Goal: Task Accomplishment & Management: Manage account settings

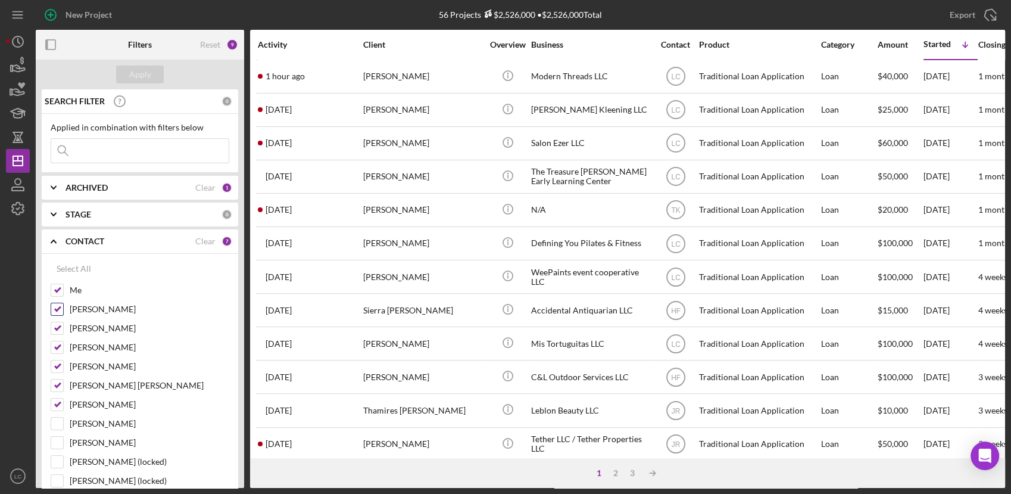
click at [55, 309] on input "Bill Stelle" at bounding box center [57, 309] width 12 height 12
checkbox input "false"
click at [51, 325] on input "Ryan Llewellyn" at bounding box center [57, 328] width 12 height 12
checkbox input "false"
click at [60, 349] on input "Talia King" at bounding box center [57, 347] width 12 height 12
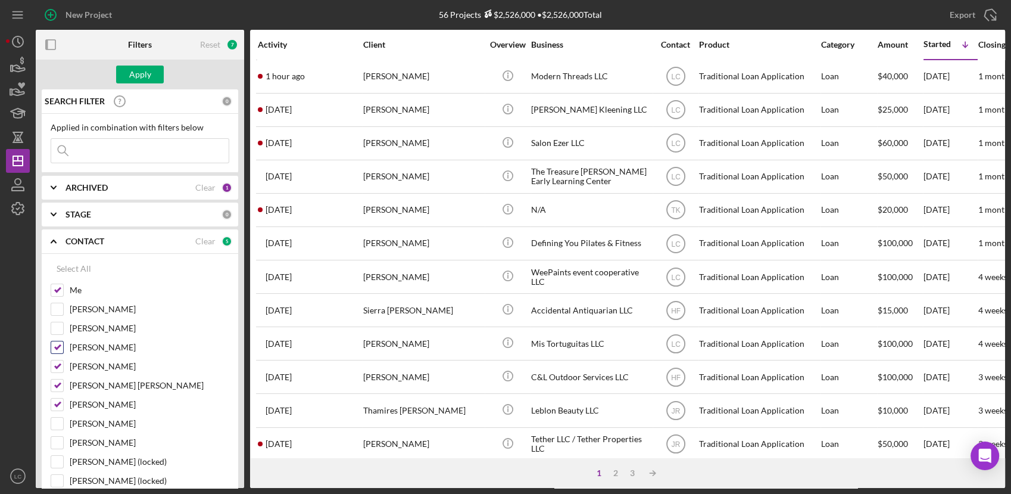
checkbox input "false"
click at [59, 373] on div "Hibaq Farah" at bounding box center [140, 369] width 179 height 19
click at [60, 384] on input "Rafferty Markham" at bounding box center [57, 385] width 12 height 12
checkbox input "false"
click at [57, 406] on input "Jasmine Robinson" at bounding box center [57, 404] width 12 height 12
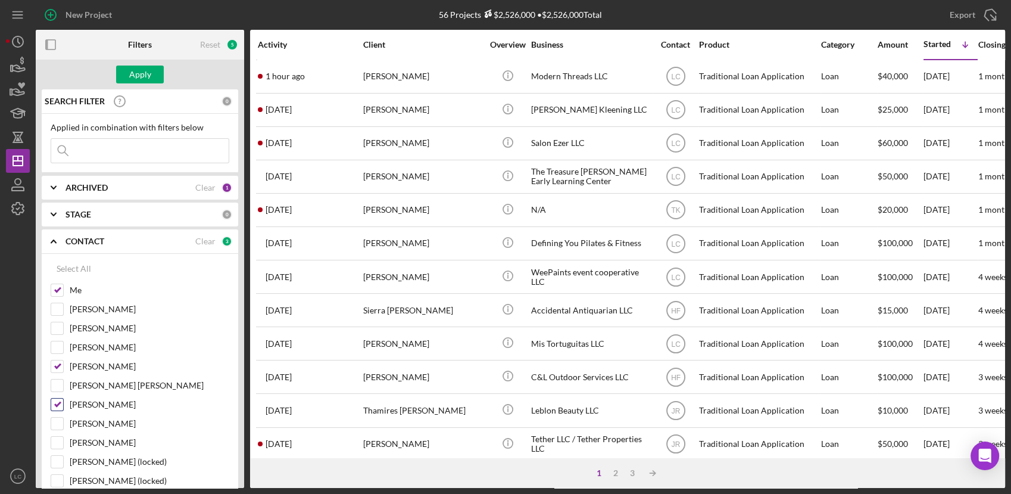
checkbox input "false"
click at [56, 370] on input "Hibaq Farah" at bounding box center [57, 366] width 12 height 12
checkbox input "false"
click at [140, 77] on div "Apply" at bounding box center [140, 75] width 22 height 18
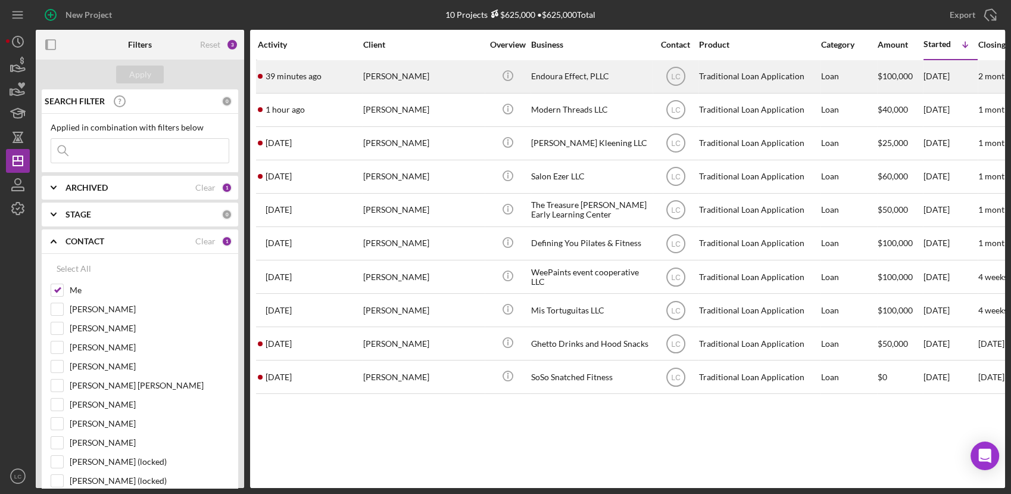
click at [439, 68] on div "[PERSON_NAME]" at bounding box center [422, 77] width 119 height 32
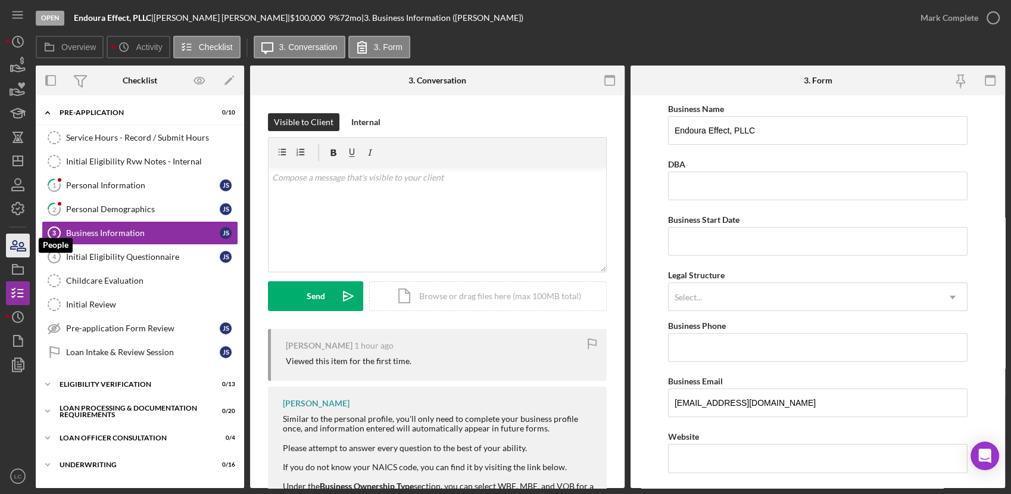
drag, startPoint x: 15, startPoint y: 240, endPoint x: 18, endPoint y: 235, distance: 6.1
click at [15, 241] on icon "button" at bounding box center [14, 245] width 7 height 8
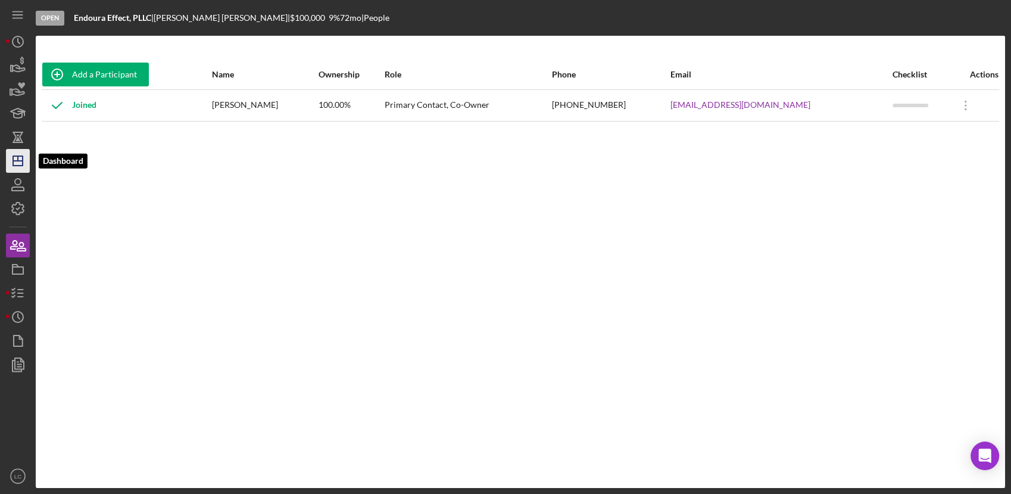
click at [28, 169] on icon "Icon/Dashboard" at bounding box center [18, 161] width 30 height 30
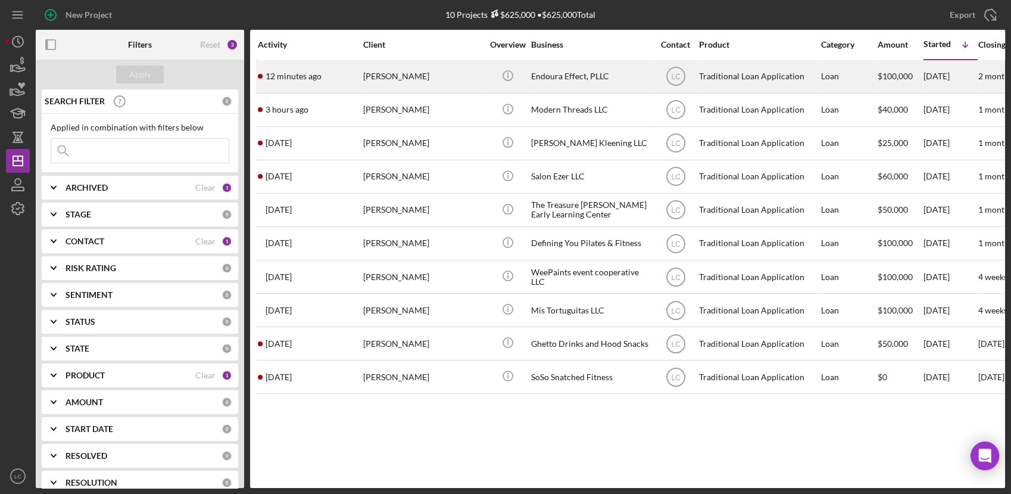
click at [434, 79] on div "[PERSON_NAME]" at bounding box center [422, 77] width 119 height 32
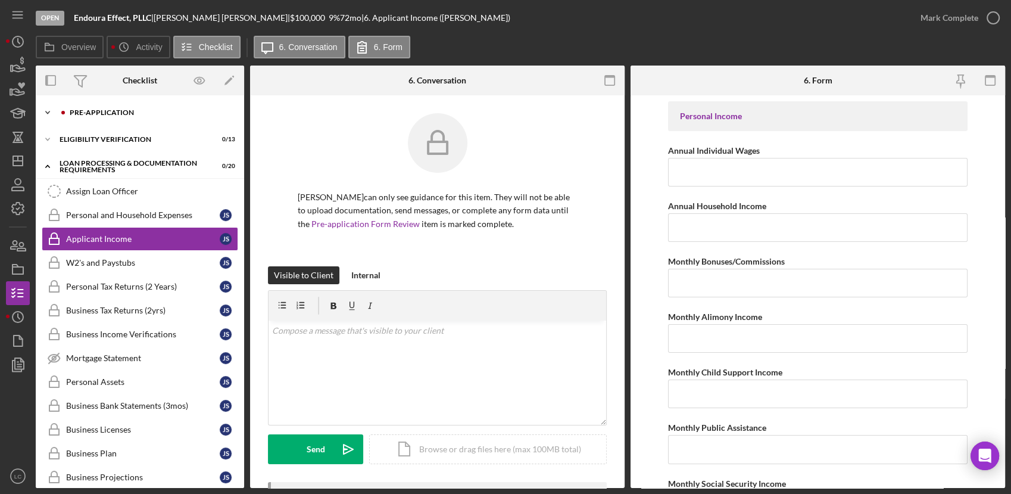
click at [50, 110] on icon "Icon/Expander" at bounding box center [48, 113] width 24 height 24
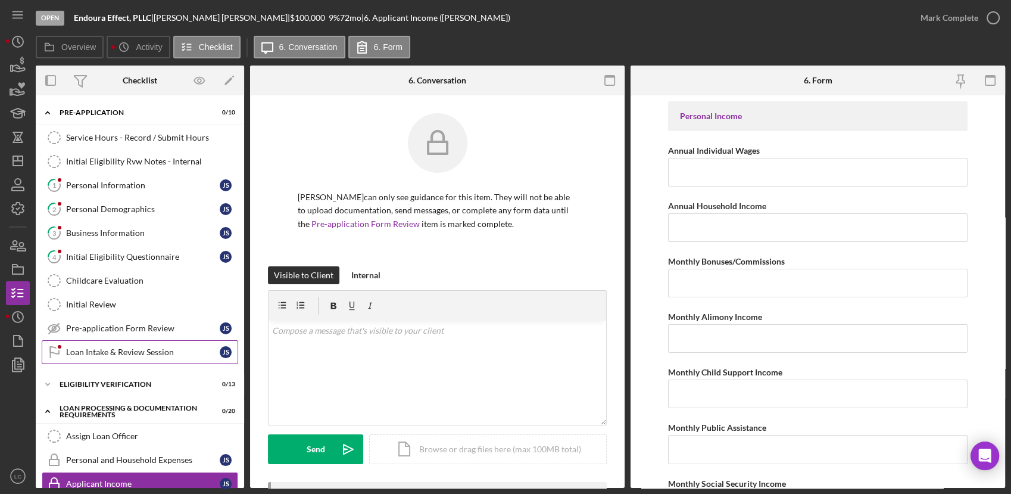
click at [137, 348] on div "Loan Intake & Review Session" at bounding box center [143, 352] width 154 height 10
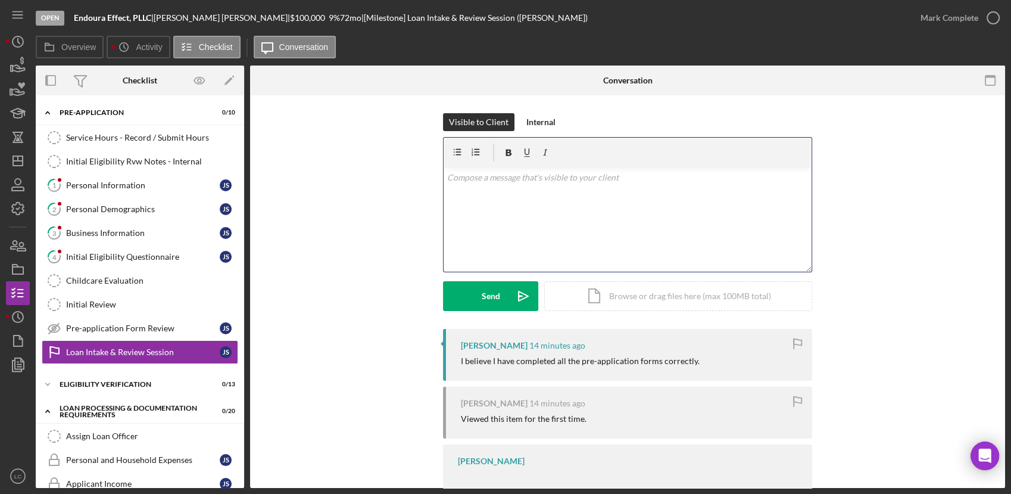
click at [558, 219] on div "v Color teal Color pink Remove color Add row above Add row below Add column bef…" at bounding box center [628, 219] width 368 height 104
click at [595, 202] on div "v Color teal Color pink Remove color Add row above Add row below Add column bef…" at bounding box center [628, 219] width 368 height 104
click at [15, 252] on icon "button" at bounding box center [18, 245] width 30 height 30
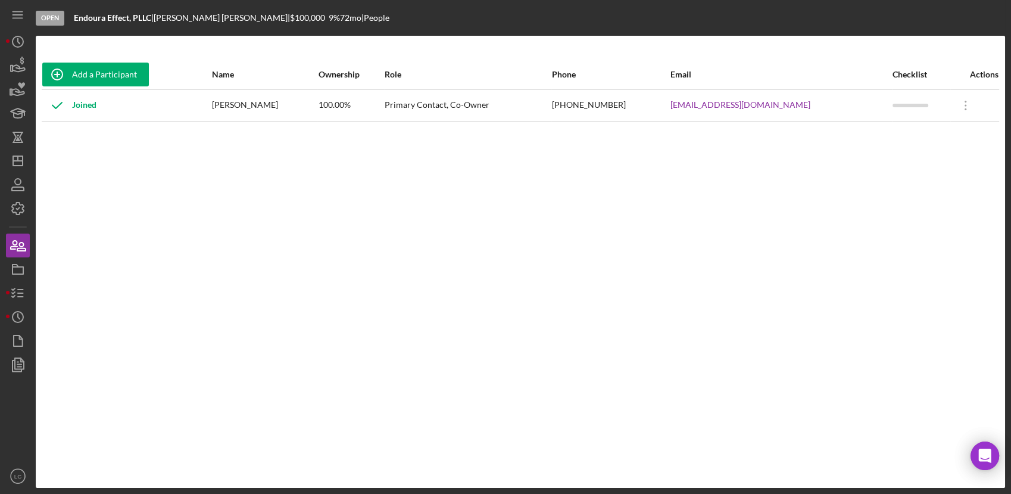
click at [108, 252] on div "Add a Participant Name Ownership Role Phone Email Checklist Actions Joined [PER…" at bounding box center [520, 262] width 969 height 404
click at [14, 300] on icon "button" at bounding box center [18, 293] width 30 height 30
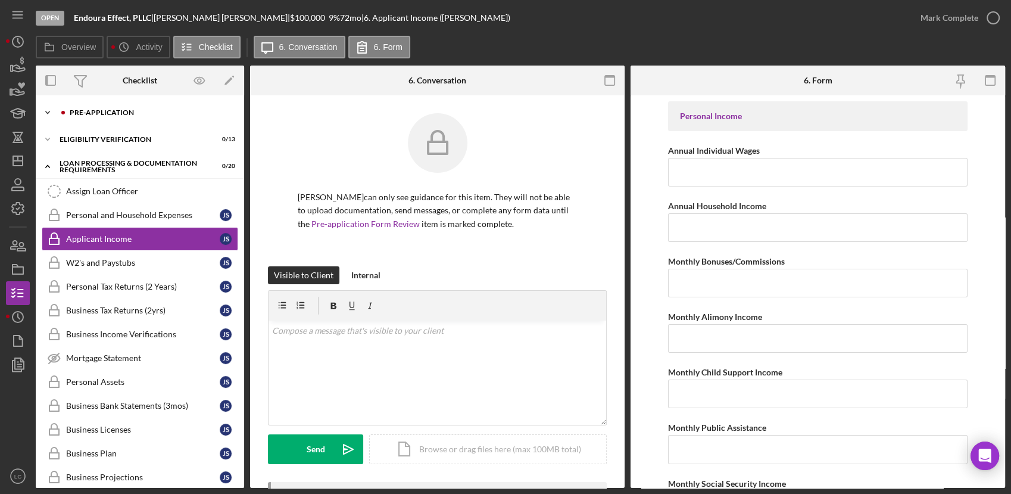
click at [45, 116] on icon "Icon/Expander" at bounding box center [48, 113] width 24 height 24
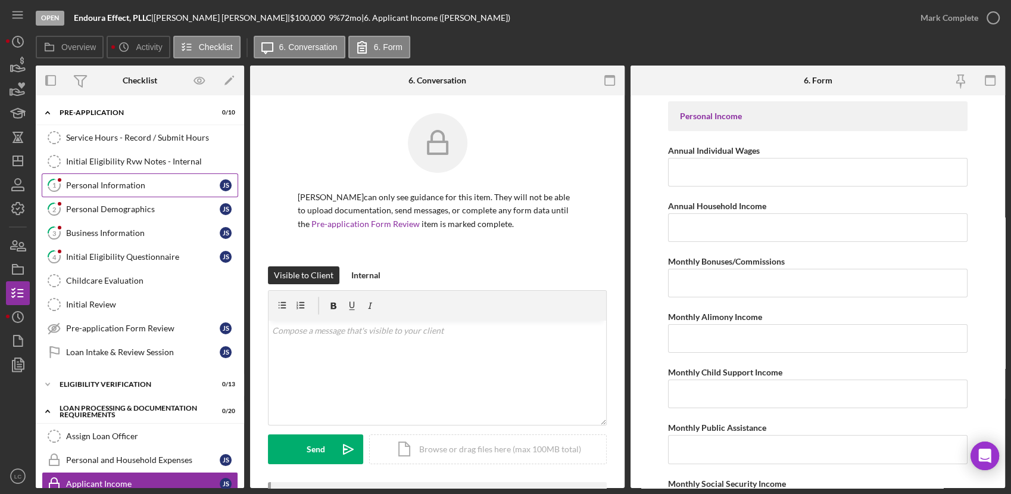
click at [122, 180] on div "Personal Information" at bounding box center [143, 185] width 154 height 10
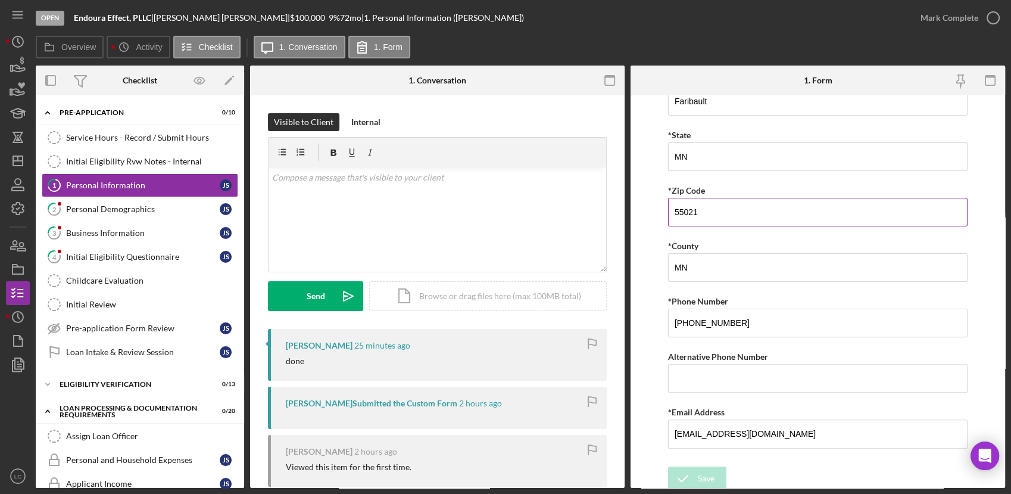
scroll to position [338, 0]
click at [994, 19] on icon "button" at bounding box center [993, 18] width 30 height 30
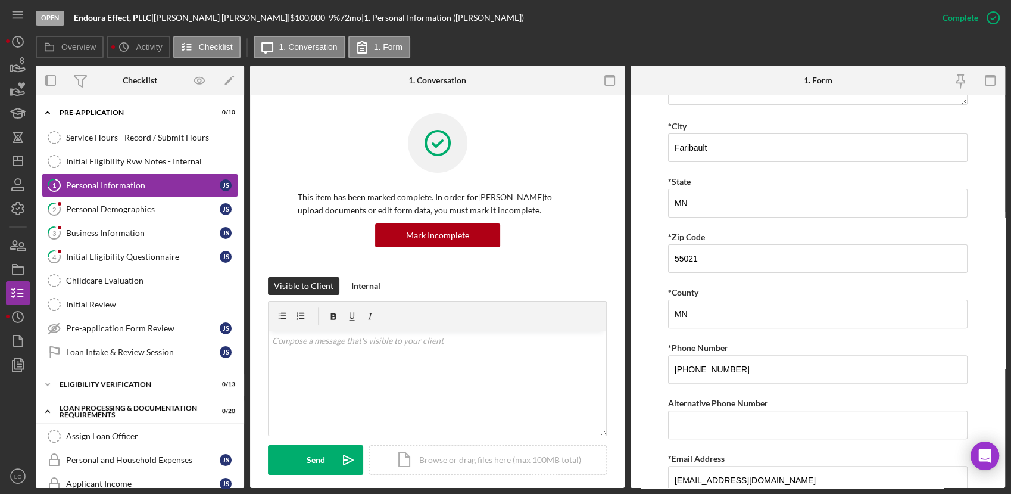
scroll to position [386, 0]
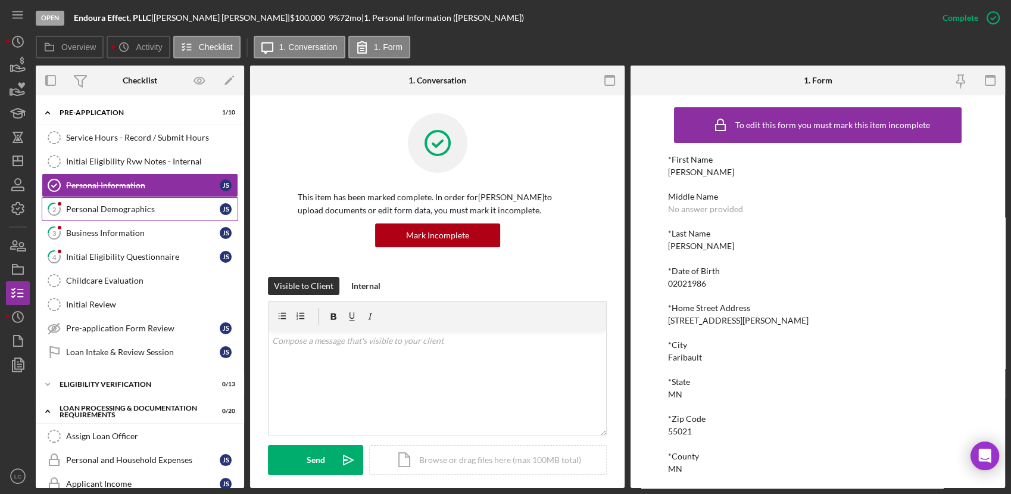
click at [141, 199] on link "2 Personal Demographics J S" at bounding box center [140, 209] width 197 height 24
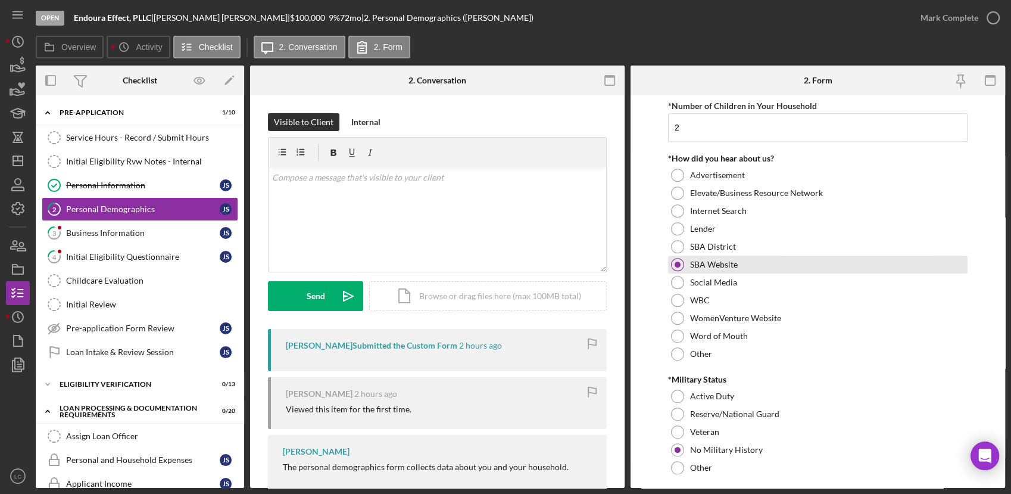
scroll to position [1170, 0]
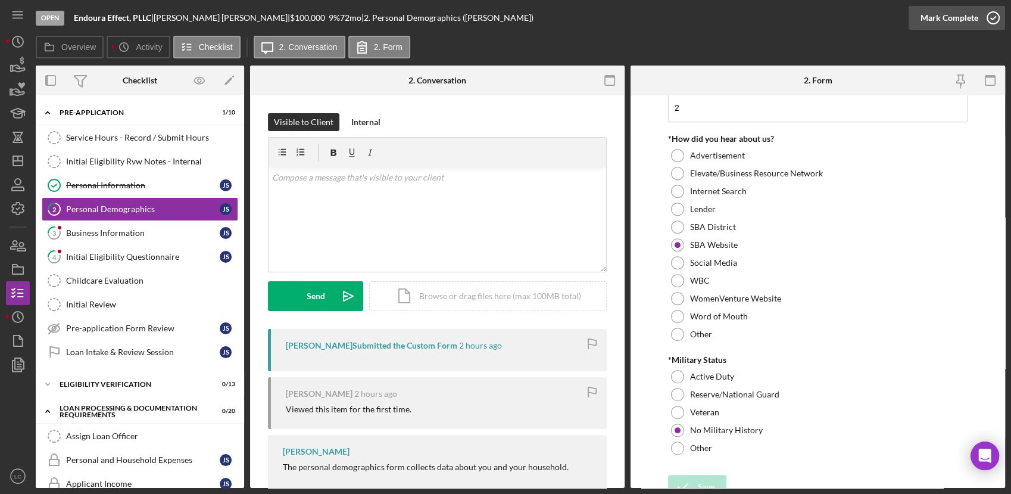
click at [993, 18] on icon "button" at bounding box center [993, 18] width 30 height 30
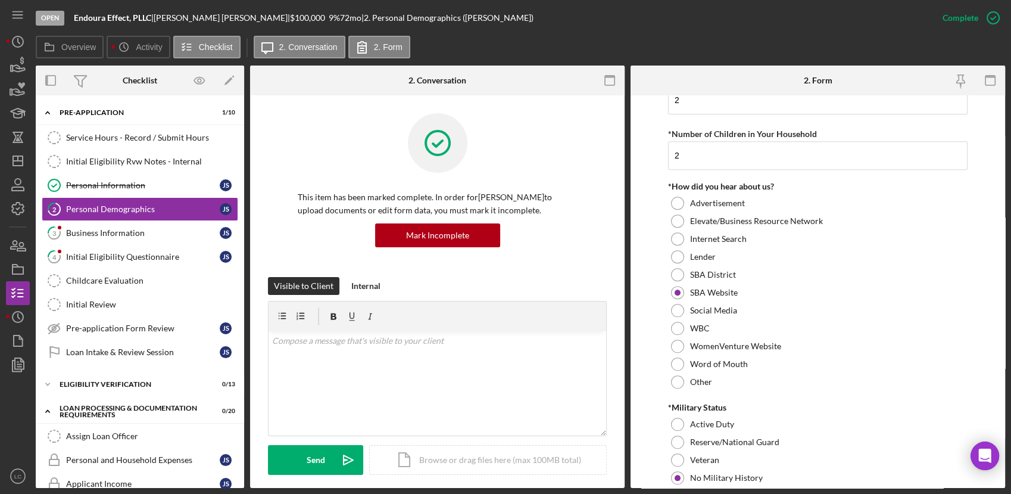
scroll to position [1218, 0]
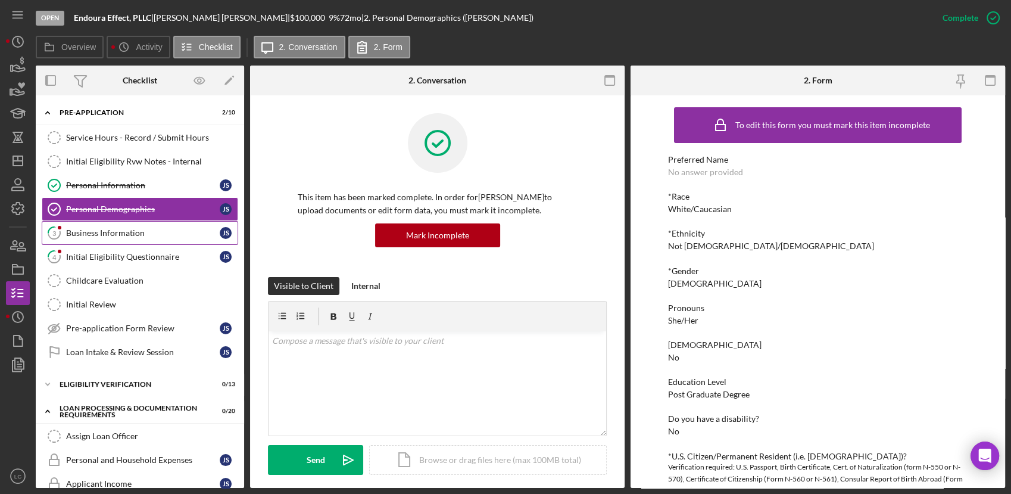
click at [147, 236] on div "Business Information" at bounding box center [143, 233] width 154 height 10
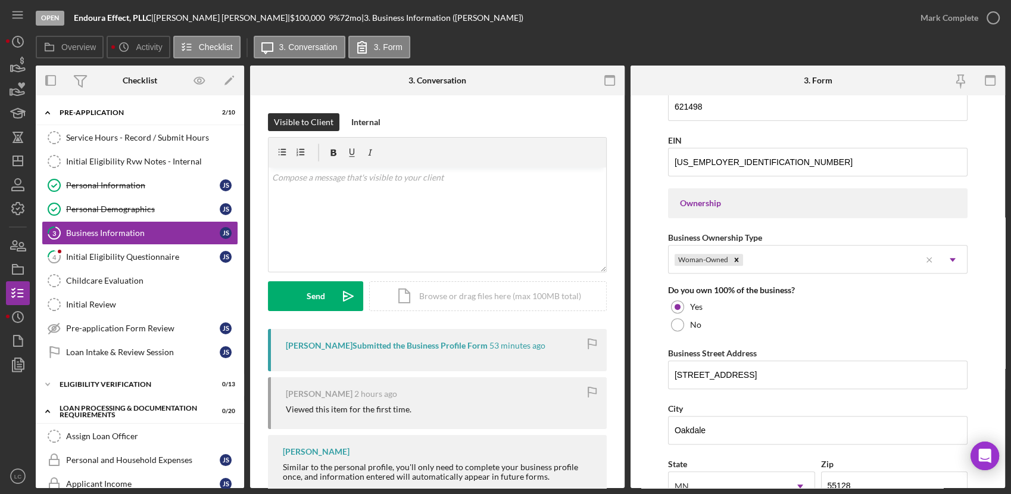
scroll to position [529, 0]
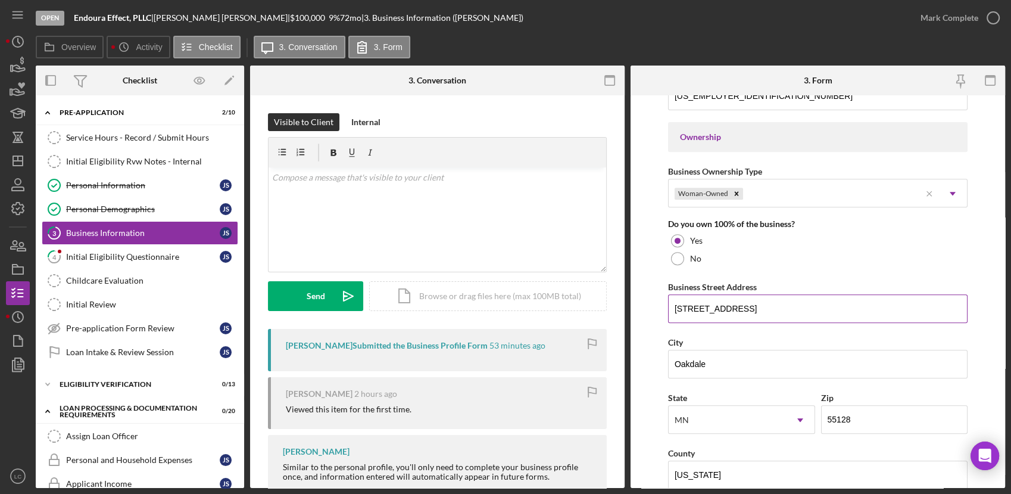
drag, startPoint x: 734, startPoint y: 303, endPoint x: 832, endPoint y: 306, distance: 98.9
click at [735, 304] on input "[STREET_ADDRESS]" at bounding box center [818, 308] width 300 height 29
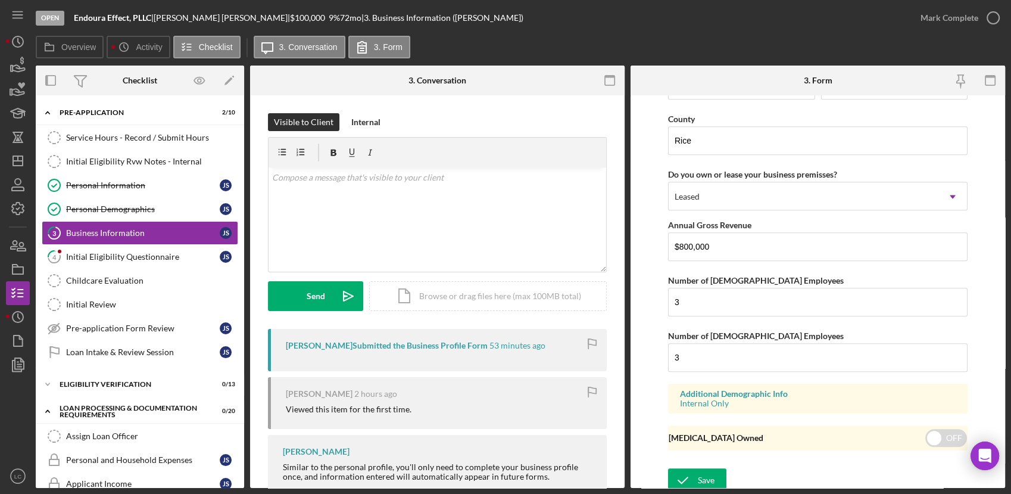
scroll to position [1148, 0]
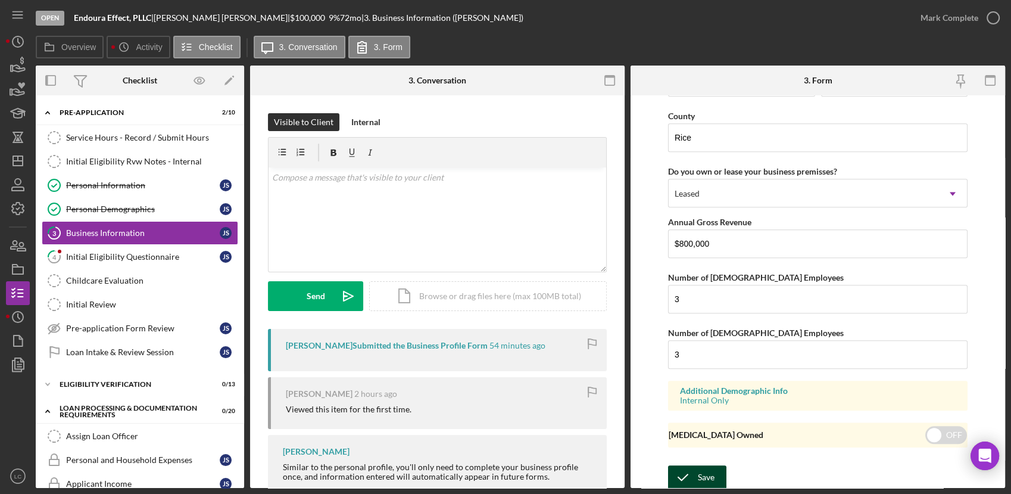
type input "[STREET_ADDRESS]"
click at [698, 467] on div "Save" at bounding box center [706, 477] width 17 height 24
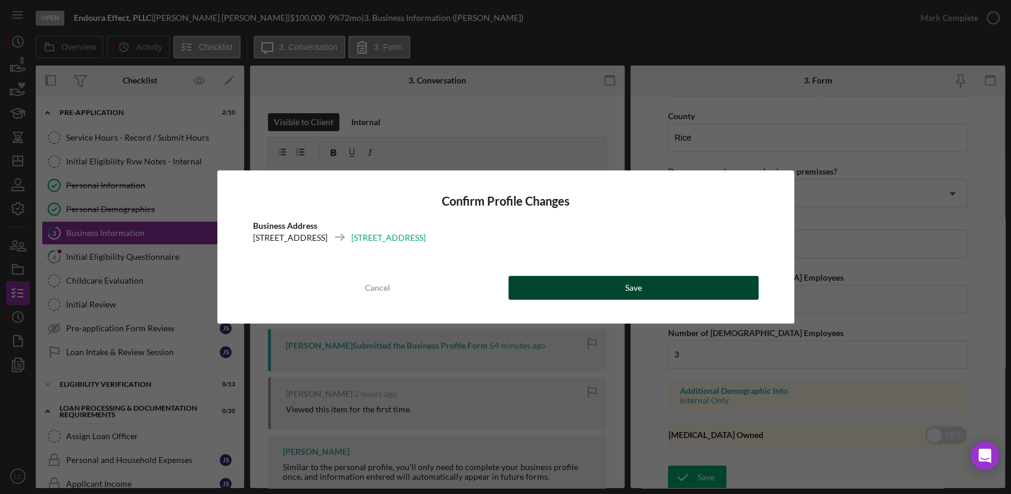
click at [667, 281] on button "Save" at bounding box center [634, 288] width 250 height 24
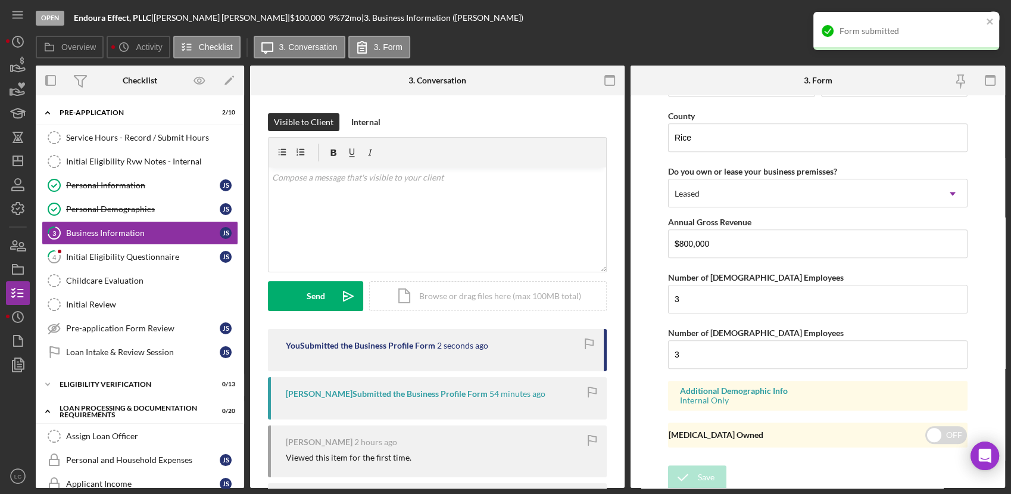
click at [996, 21] on div "Form submitted" at bounding box center [906, 31] width 186 height 38
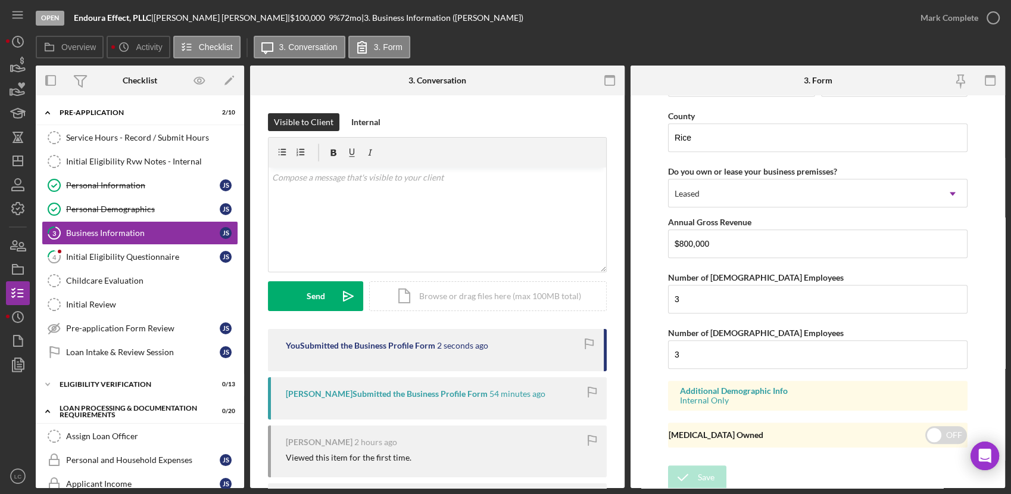
click at [993, 20] on div "Form submitted" at bounding box center [906, 36] width 191 height 52
click at [0, 0] on icon "button" at bounding box center [0, 0] width 0 height 0
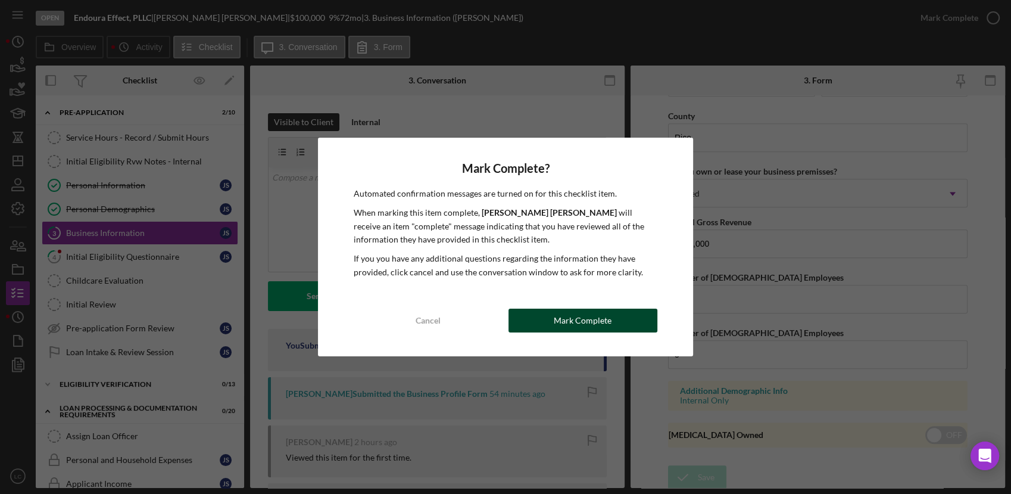
click at [643, 320] on button "Mark Complete" at bounding box center [583, 320] width 149 height 24
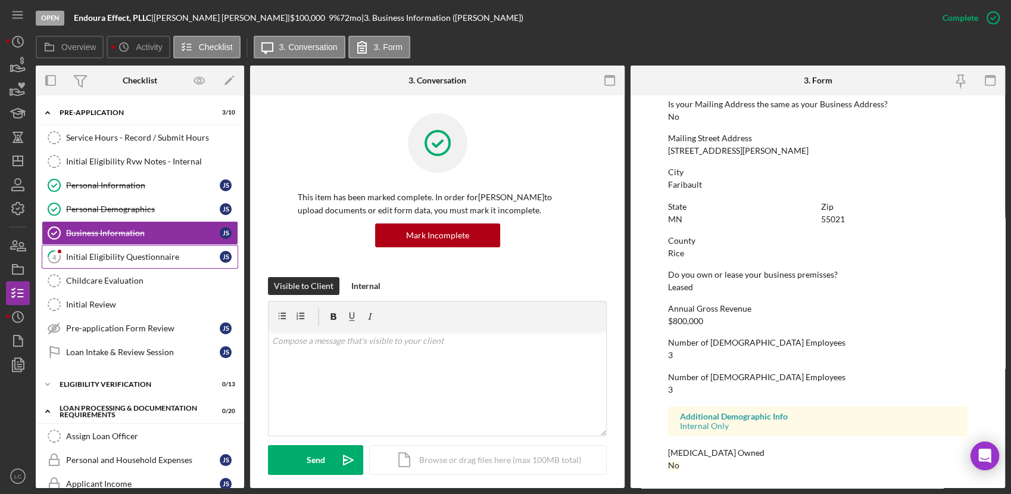
scroll to position [641, 0]
click at [152, 262] on link "4 Initial Eligibility Questionnaire J S" at bounding box center [140, 257] width 197 height 24
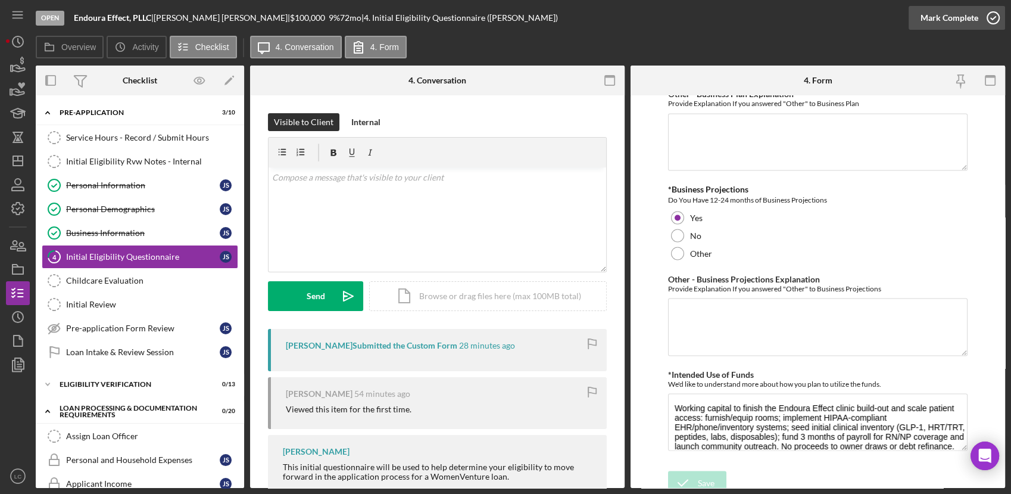
click at [999, 21] on icon "button" at bounding box center [993, 18] width 30 height 30
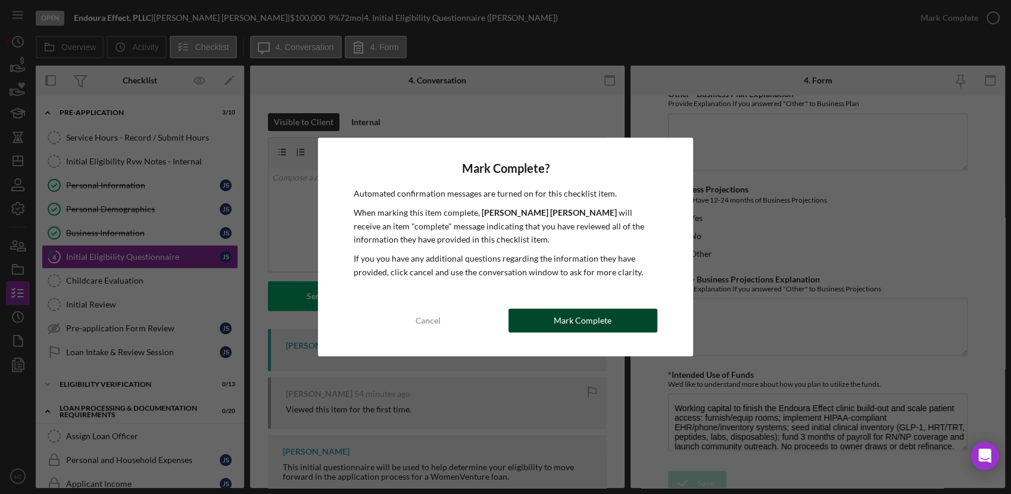
click at [600, 320] on div "Mark Complete" at bounding box center [583, 320] width 58 height 24
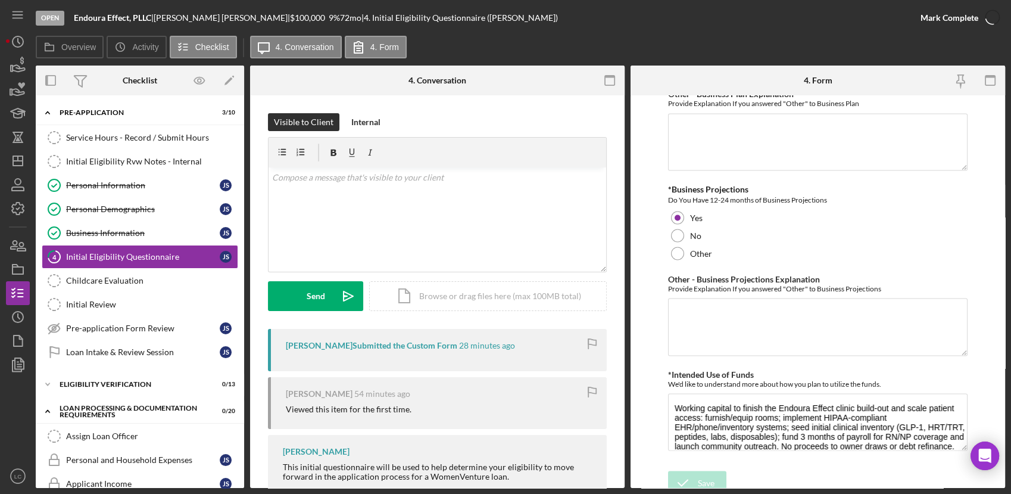
scroll to position [2228, 0]
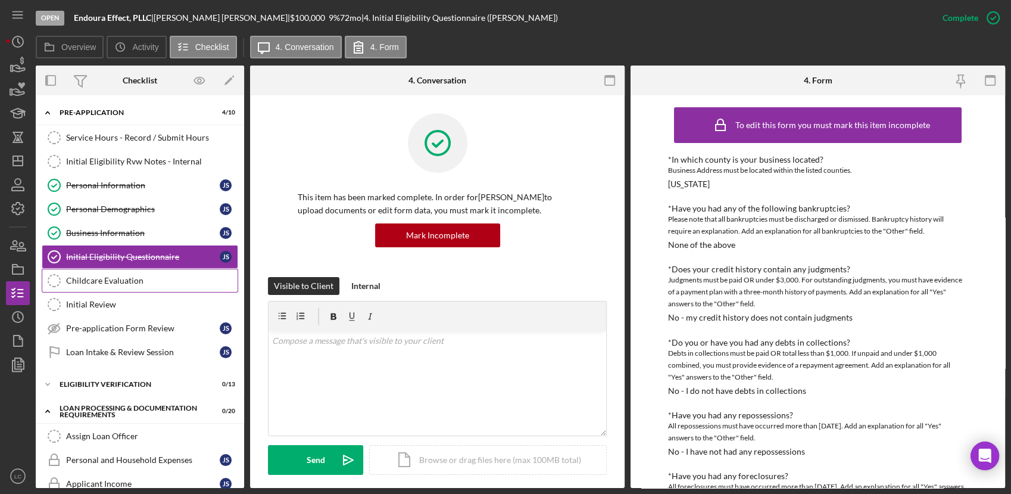
click at [92, 279] on div "Childcare Evaluation" at bounding box center [152, 281] width 172 height 10
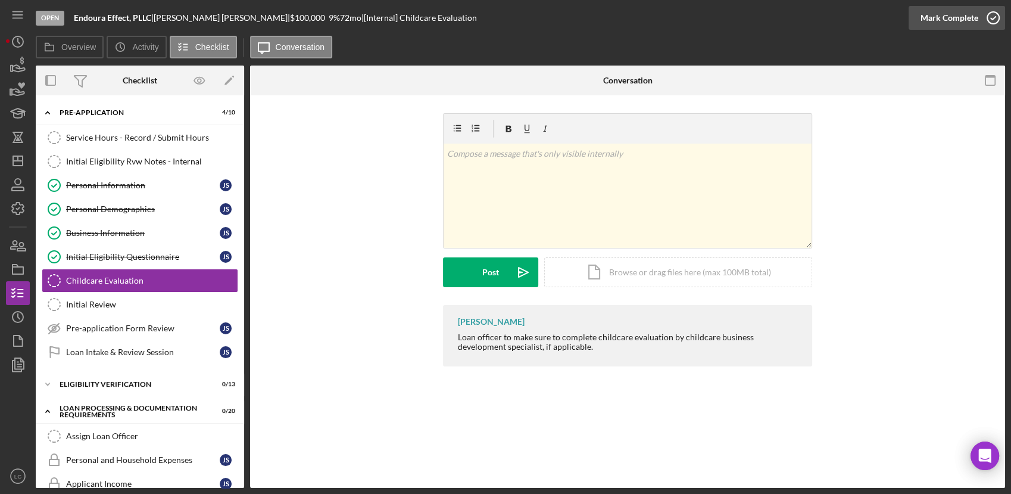
click at [990, 17] on icon "button" at bounding box center [993, 18] width 30 height 30
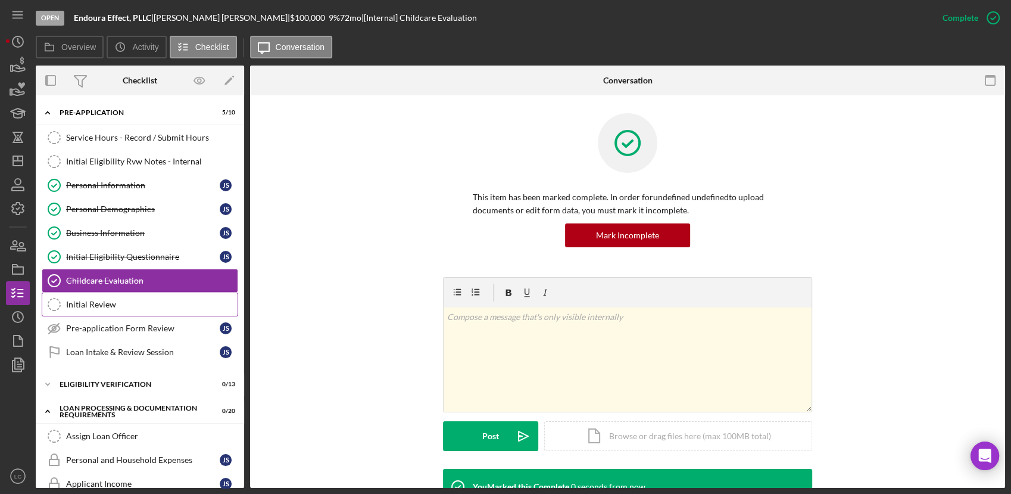
click at [82, 301] on div "Initial Review" at bounding box center [152, 305] width 172 height 10
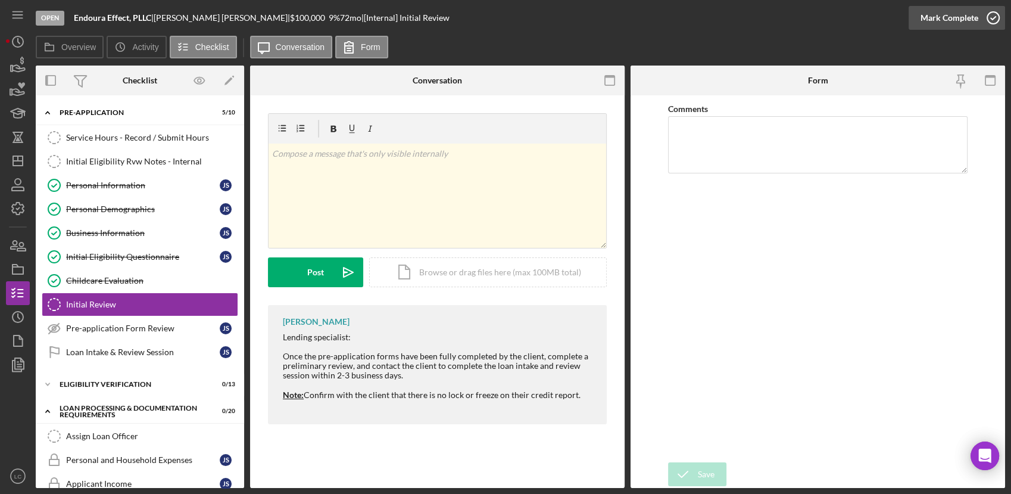
click at [986, 14] on icon "button" at bounding box center [993, 18] width 30 height 30
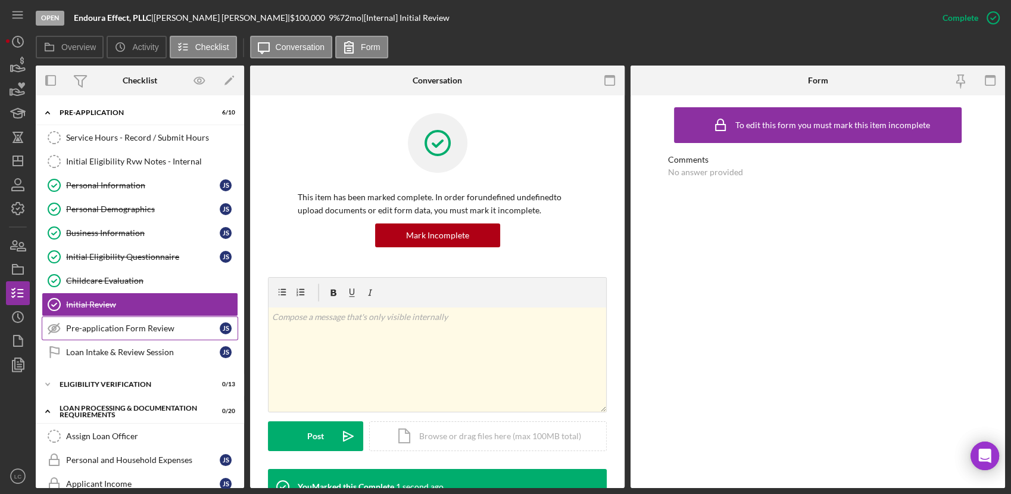
click at [141, 326] on div "Pre-application Form Review" at bounding box center [143, 328] width 154 height 10
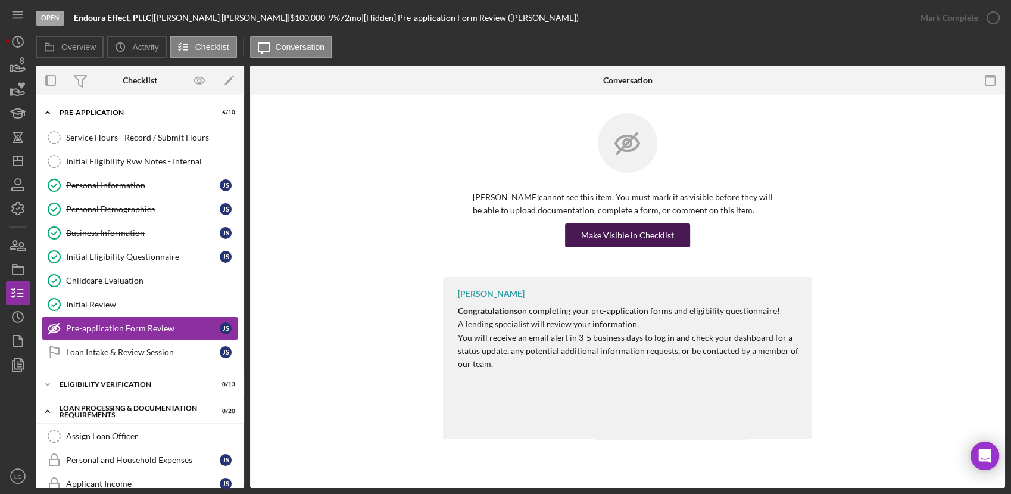
click at [654, 230] on div "Make Visible in Checklist" at bounding box center [627, 235] width 93 height 24
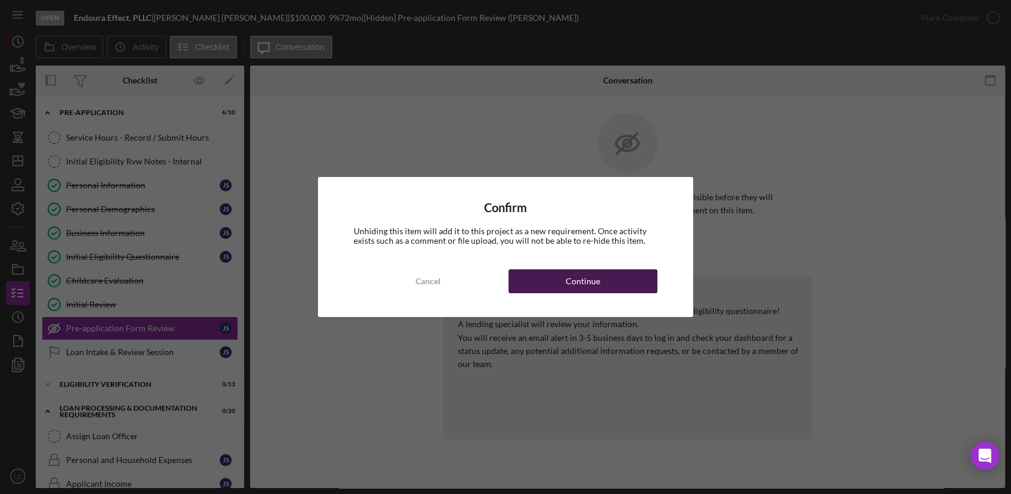
click at [594, 282] on div "Continue" at bounding box center [583, 281] width 35 height 24
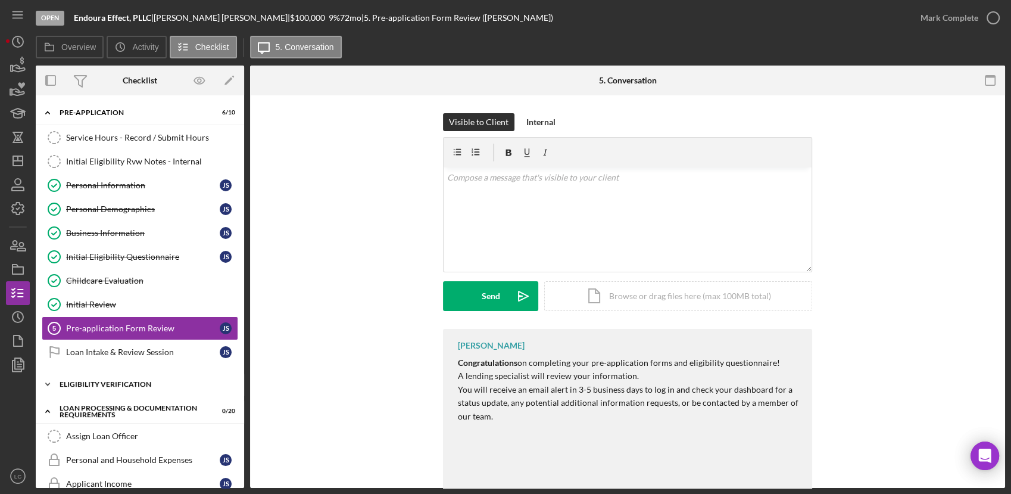
click at [58, 381] on icon "Icon/Expander" at bounding box center [48, 384] width 24 height 24
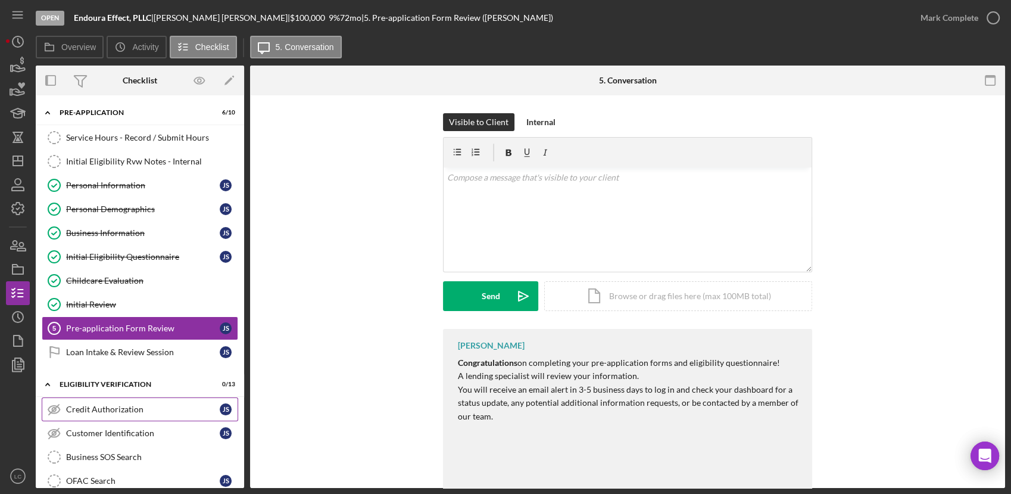
drag, startPoint x: 95, startPoint y: 409, endPoint x: 113, endPoint y: 417, distance: 20.0
click at [95, 410] on div "Credit Authorization" at bounding box center [143, 409] width 154 height 10
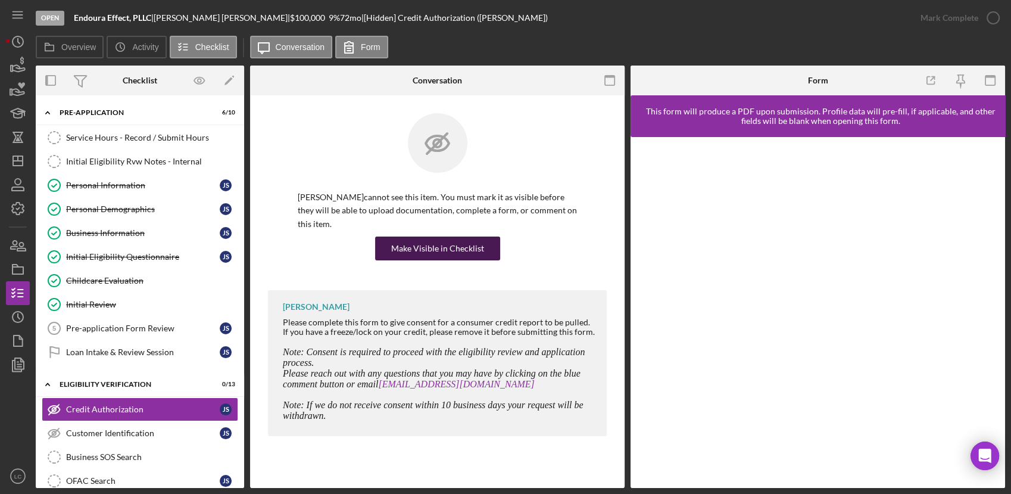
click at [475, 236] on div "Make Visible in Checklist" at bounding box center [437, 248] width 93 height 24
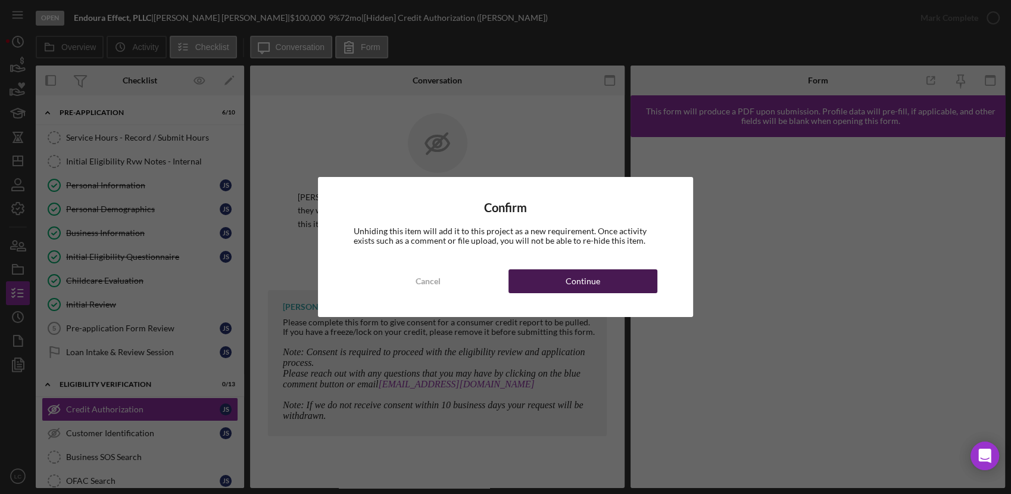
click at [535, 277] on button "Continue" at bounding box center [583, 281] width 149 height 24
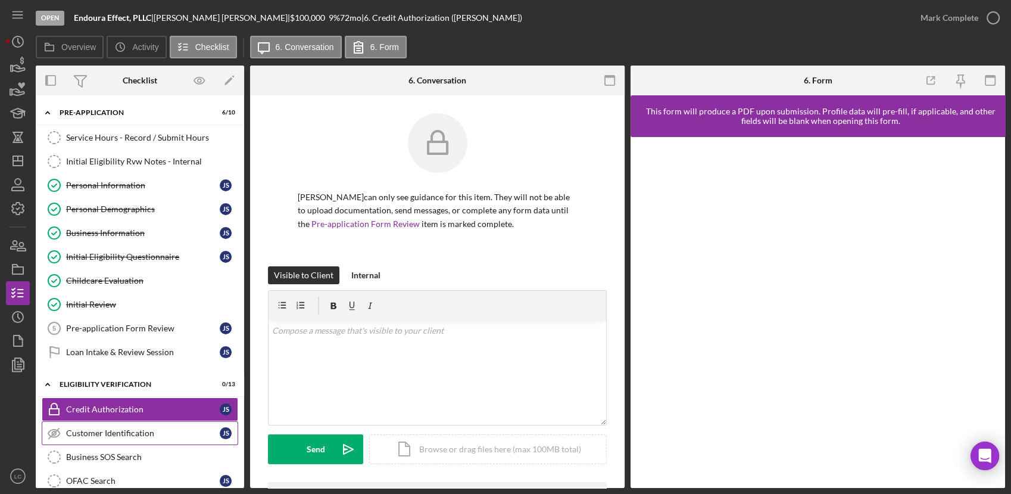
click at [155, 429] on link "Customer Identification Customer Identification J S" at bounding box center [140, 433] width 197 height 24
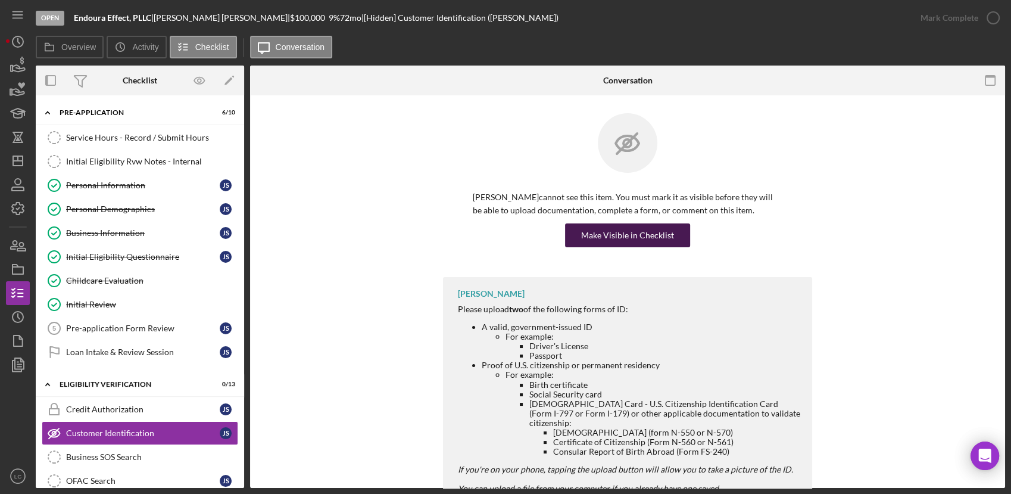
click at [650, 242] on div "Make Visible in Checklist" at bounding box center [627, 235] width 93 height 24
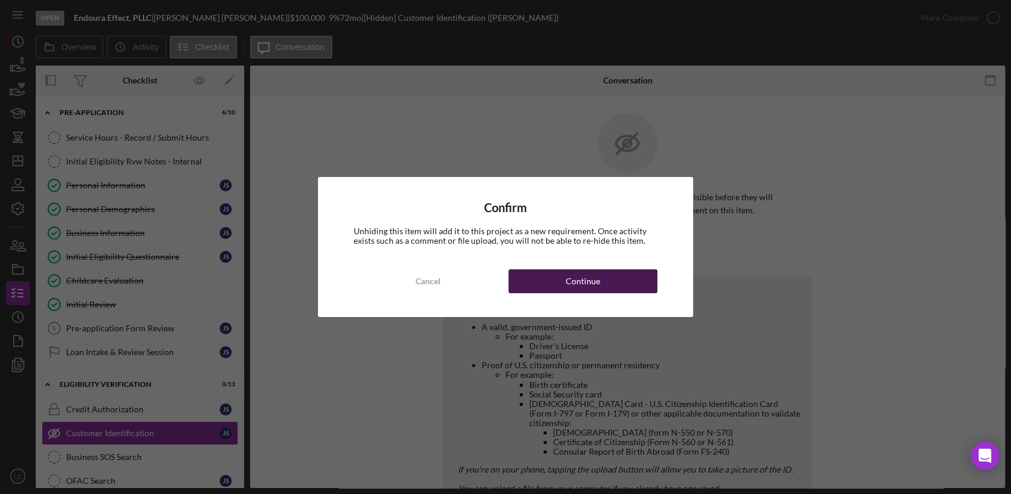
click at [562, 285] on button "Continue" at bounding box center [583, 281] width 149 height 24
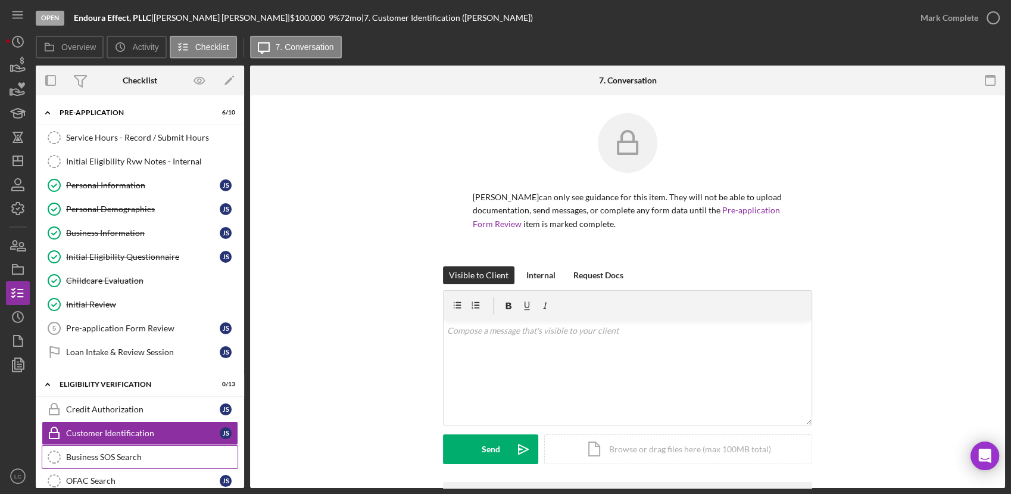
click at [113, 456] on div "Business SOS Search" at bounding box center [152, 457] width 172 height 10
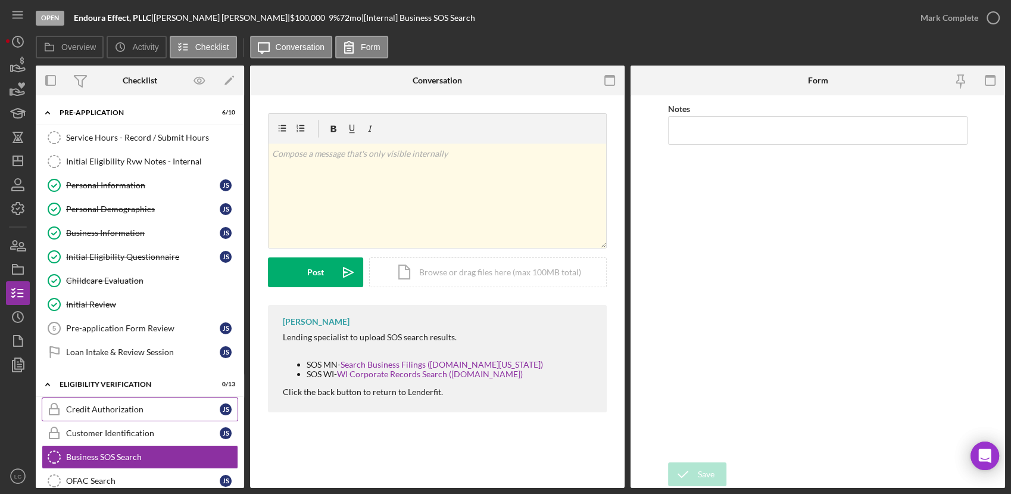
scroll to position [132, 0]
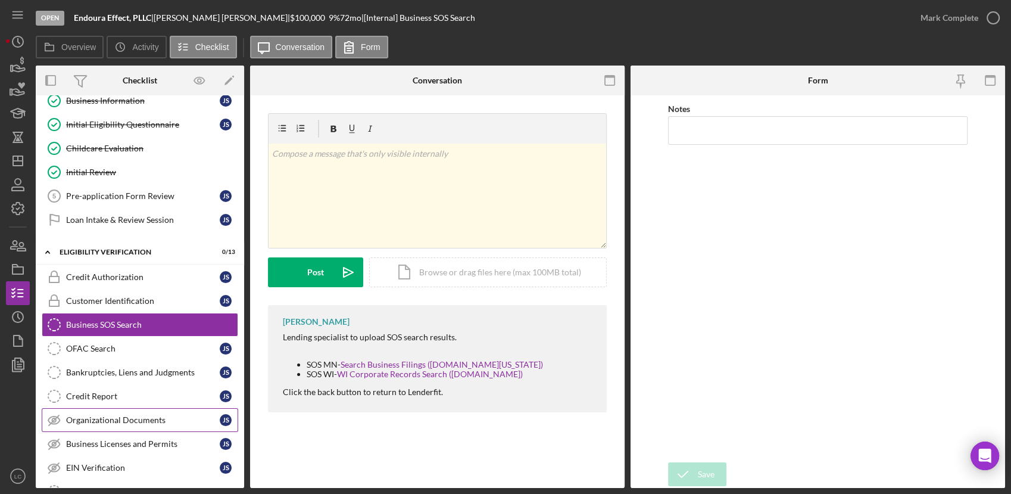
click at [100, 420] on div "Organizational Documents" at bounding box center [143, 420] width 154 height 10
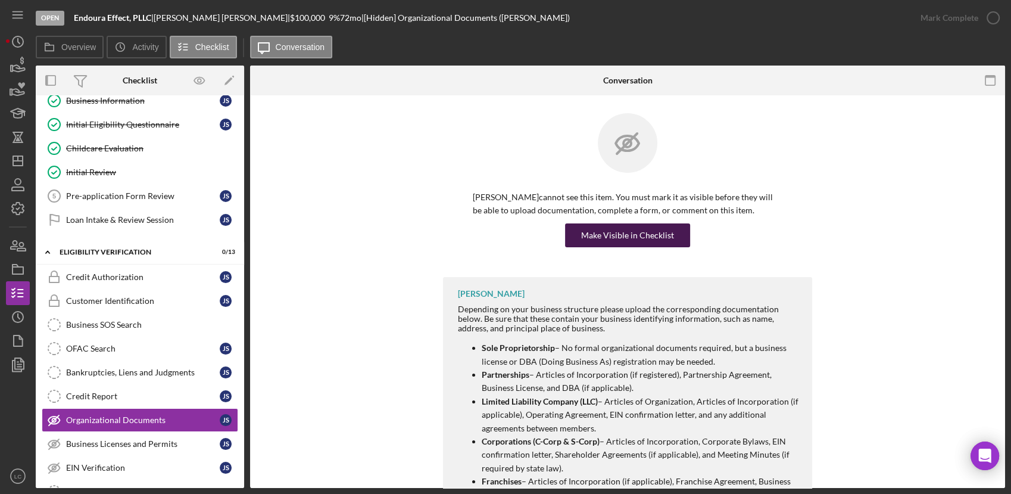
click at [620, 226] on div "Make Visible in Checklist" at bounding box center [627, 235] width 93 height 24
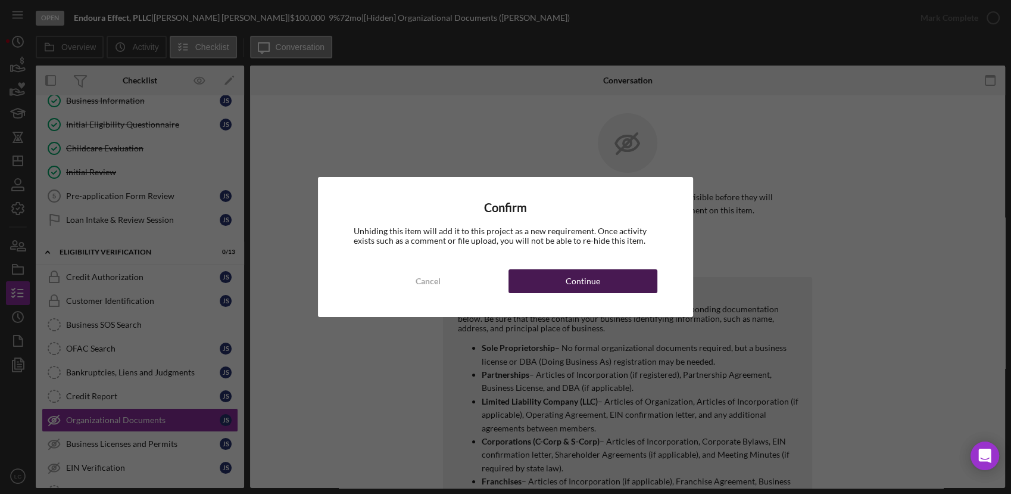
click at [596, 276] on div "Continue" at bounding box center [583, 281] width 35 height 24
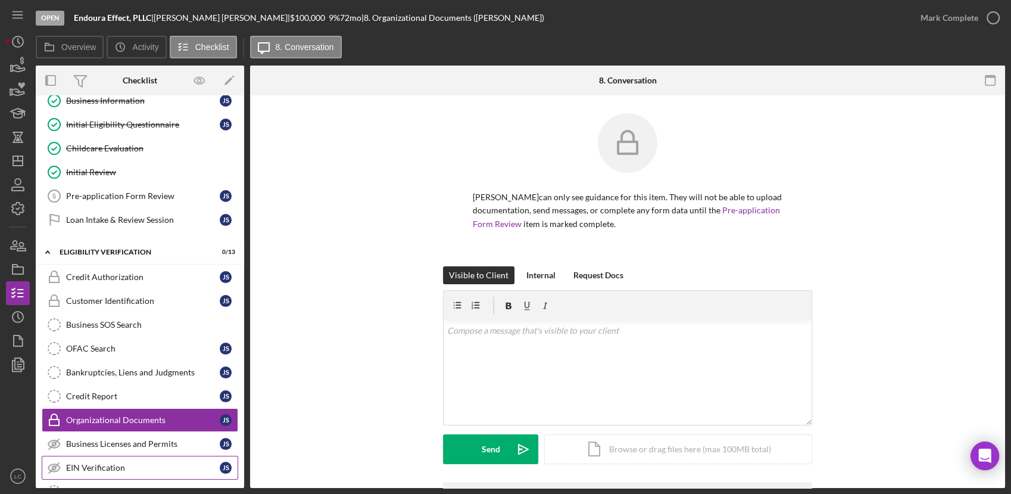
click at [107, 459] on link "EIN Verification EIN Verification J S" at bounding box center [140, 468] width 197 height 24
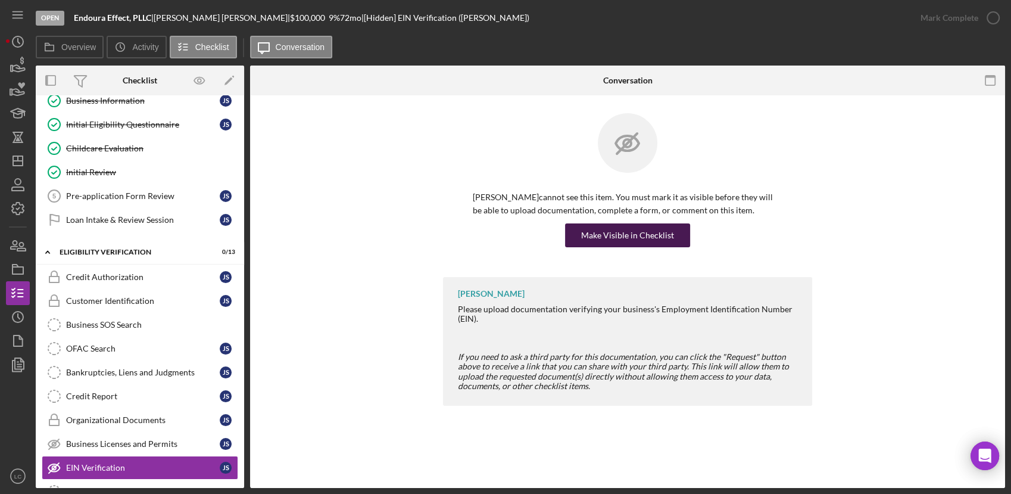
click at [610, 235] on div "Make Visible in Checklist" at bounding box center [627, 235] width 93 height 24
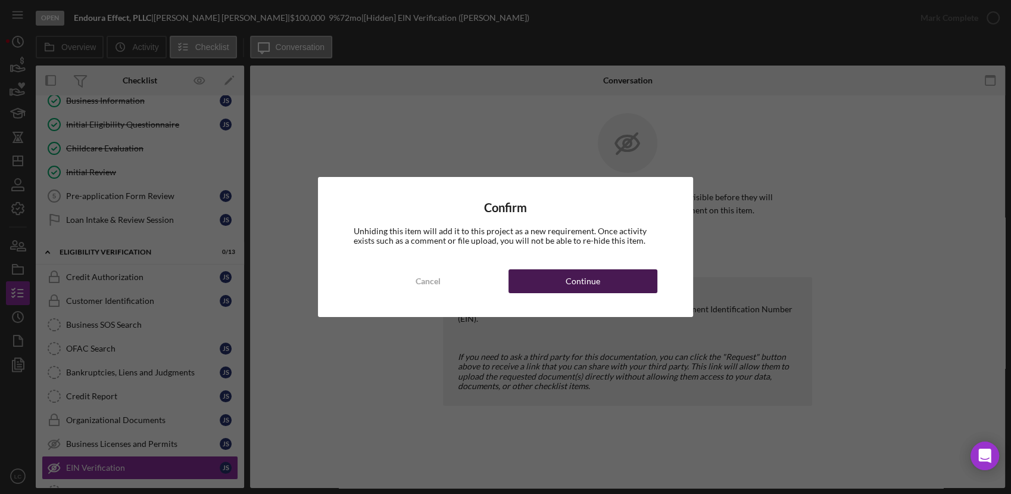
click at [629, 274] on button "Continue" at bounding box center [583, 281] width 149 height 24
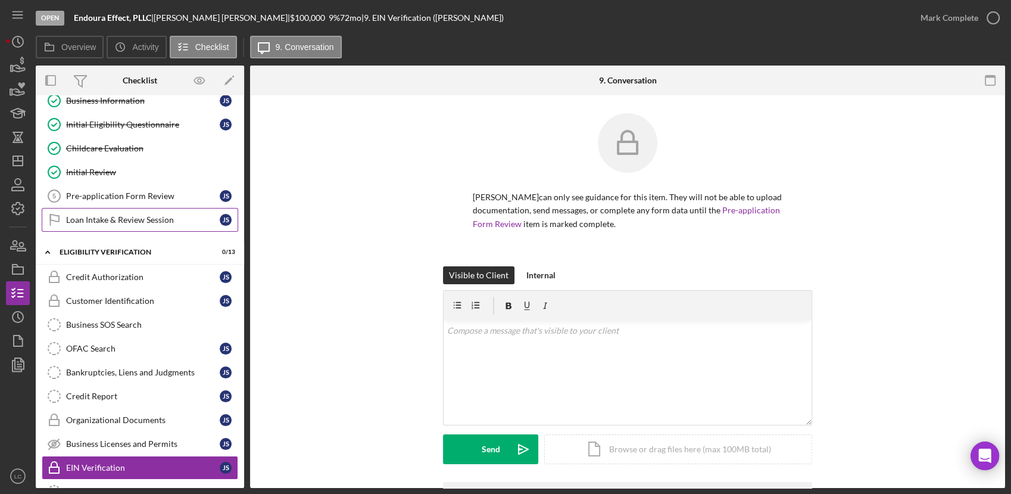
click at [116, 222] on div "Loan Intake & Review Session" at bounding box center [143, 220] width 154 height 10
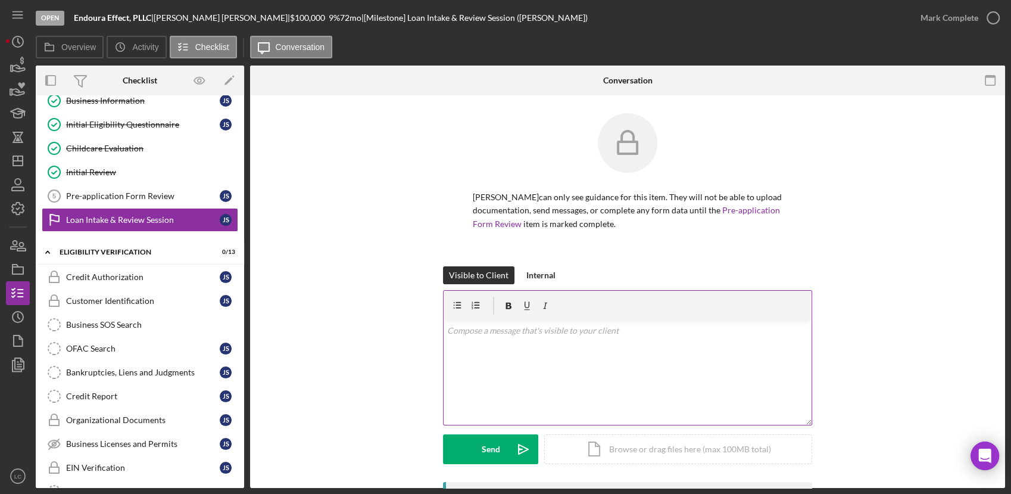
click at [485, 341] on div "v Color teal Color pink Remove color Add row above Add row below Add column bef…" at bounding box center [628, 372] width 368 height 104
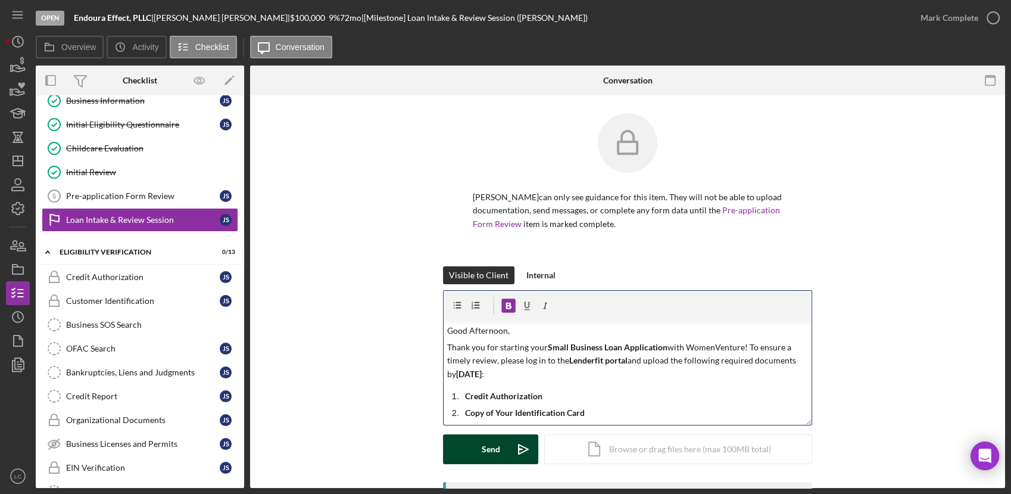
click at [488, 454] on div "Send" at bounding box center [491, 449] width 18 height 30
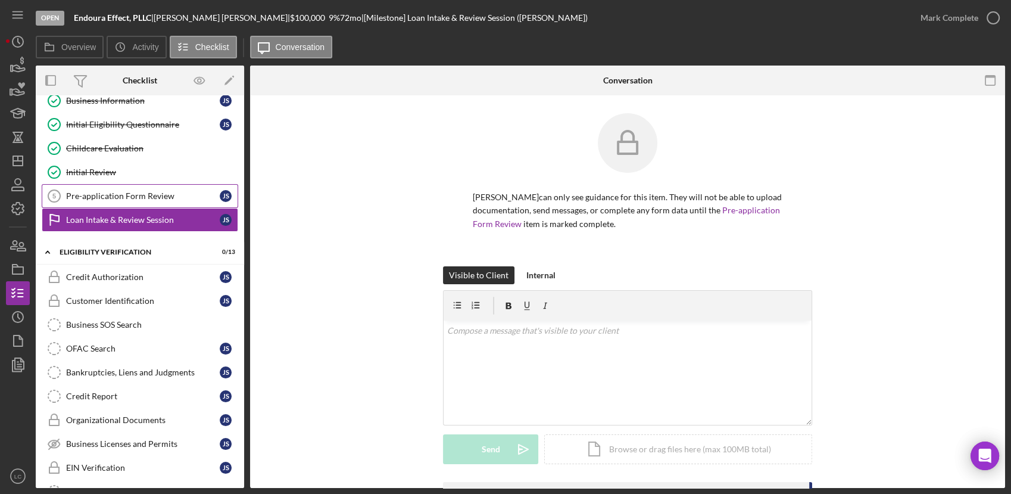
click at [138, 197] on div "Pre-application Form Review" at bounding box center [143, 196] width 154 height 10
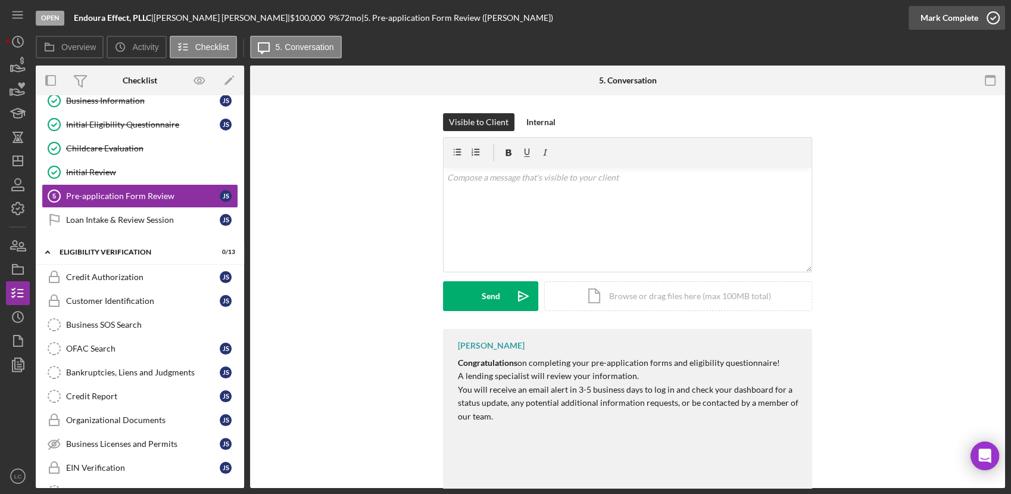
click at [990, 20] on icon "button" at bounding box center [993, 18] width 30 height 30
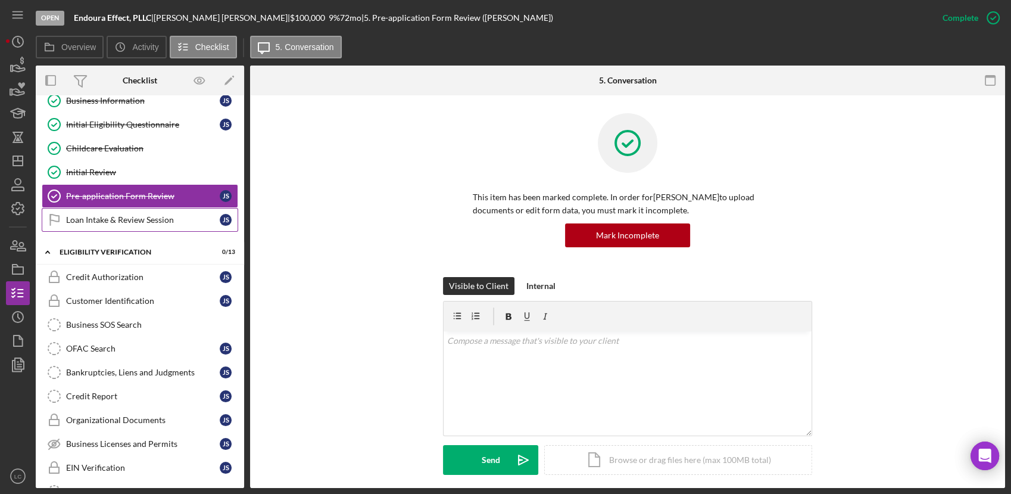
click at [130, 222] on div "Loan Intake & Review Session" at bounding box center [143, 220] width 154 height 10
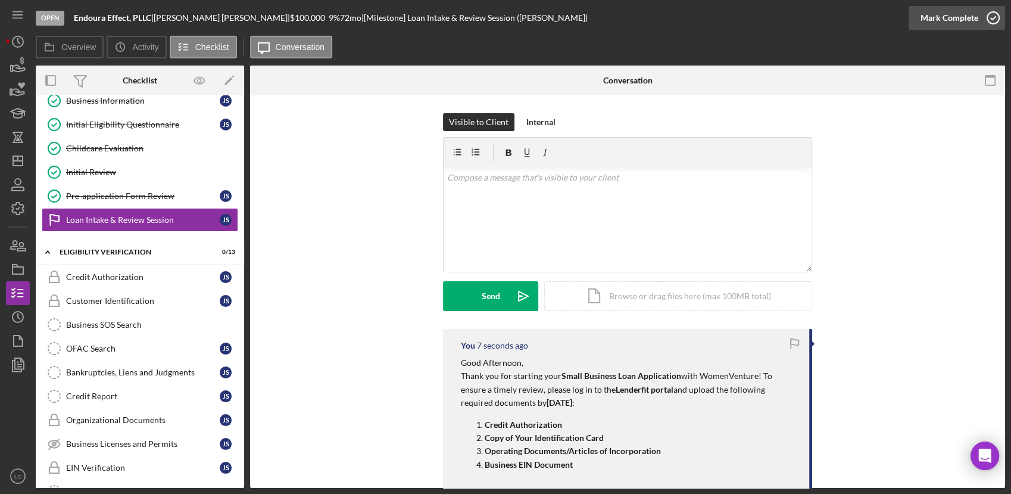
click at [985, 20] on icon "button" at bounding box center [993, 18] width 30 height 30
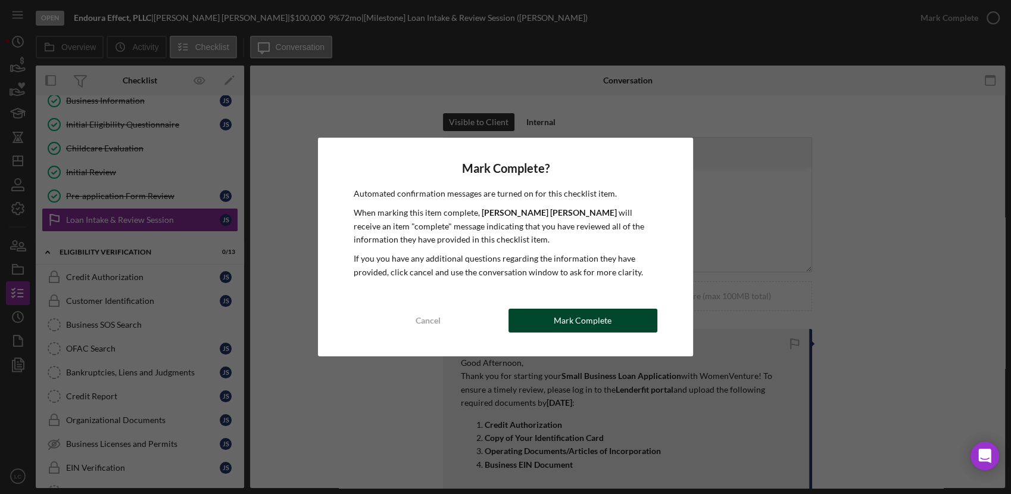
click at [548, 314] on button "Mark Complete" at bounding box center [583, 320] width 149 height 24
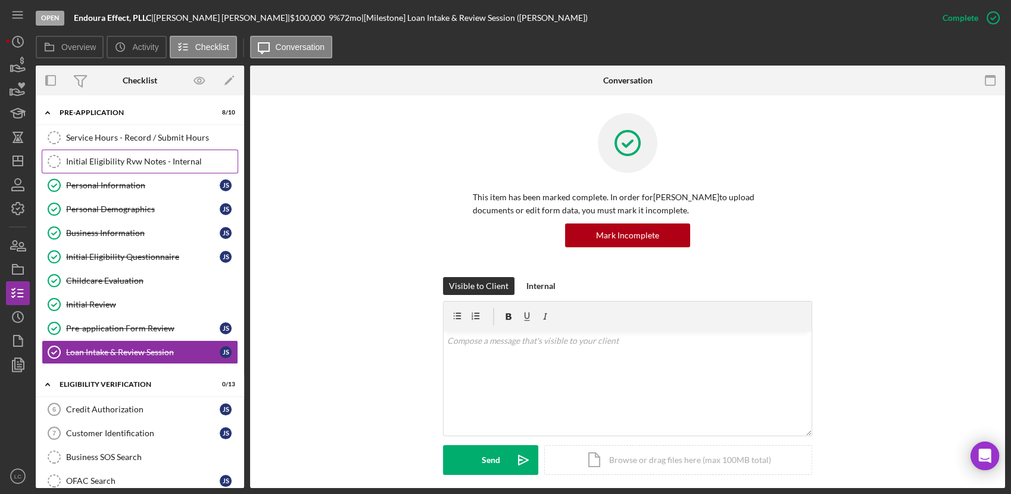
click at [103, 166] on link "Initial Eligibility Rvw Notes - Internal Initial Eligibility Rvw Notes - Intern…" at bounding box center [140, 161] width 197 height 24
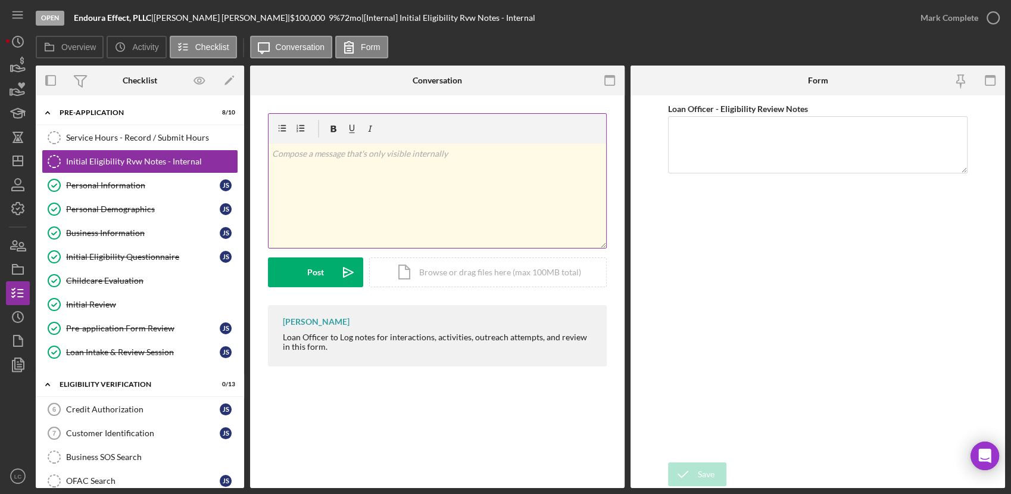
click at [484, 185] on div "v Color teal Color pink Remove color Add row above Add row below Add column bef…" at bounding box center [438, 196] width 338 height 104
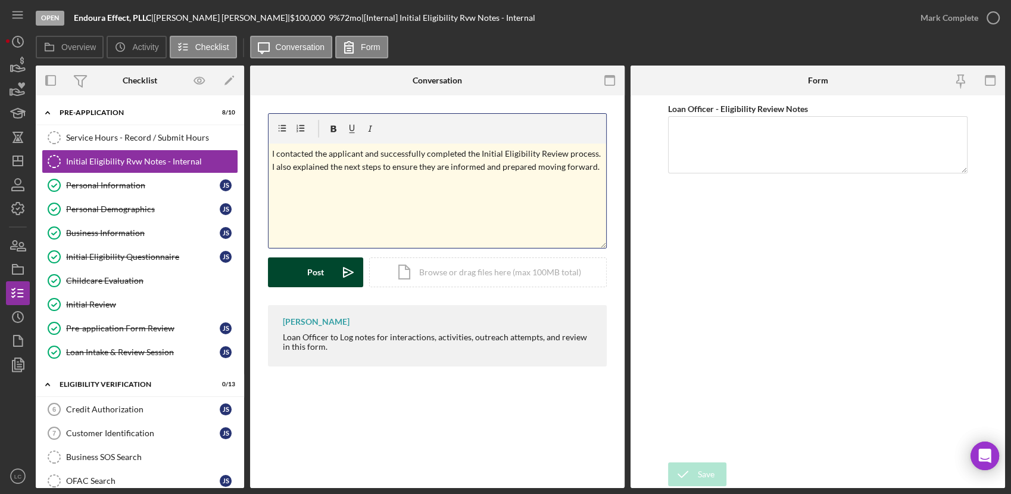
click at [330, 264] on button "Post Icon/icon-invite-send" at bounding box center [315, 272] width 95 height 30
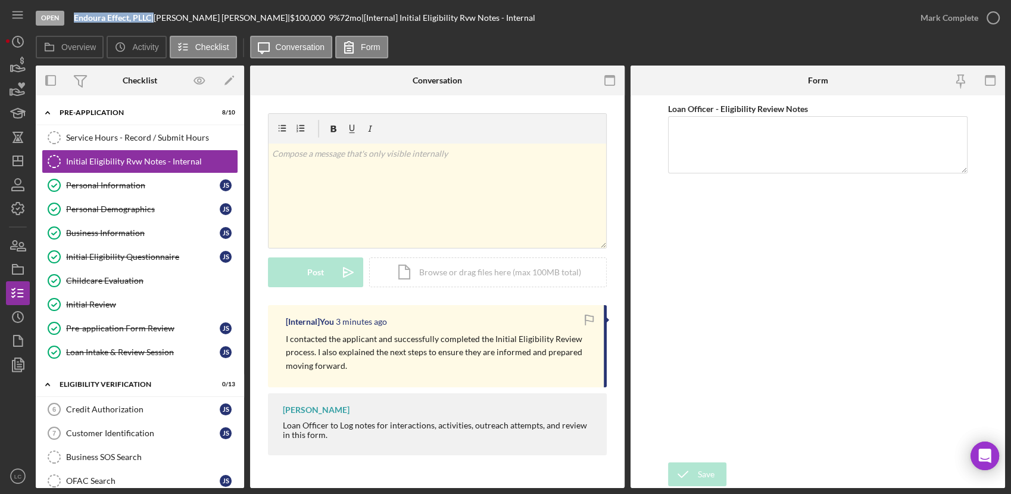
drag, startPoint x: 152, startPoint y: 21, endPoint x: 74, endPoint y: 18, distance: 78.6
click at [74, 18] on div "Endoura Effect, PLLC |" at bounding box center [114, 18] width 80 height 10
copy div "Endoura Effect, PLLC"
click at [17, 238] on icon "button" at bounding box center [18, 245] width 30 height 30
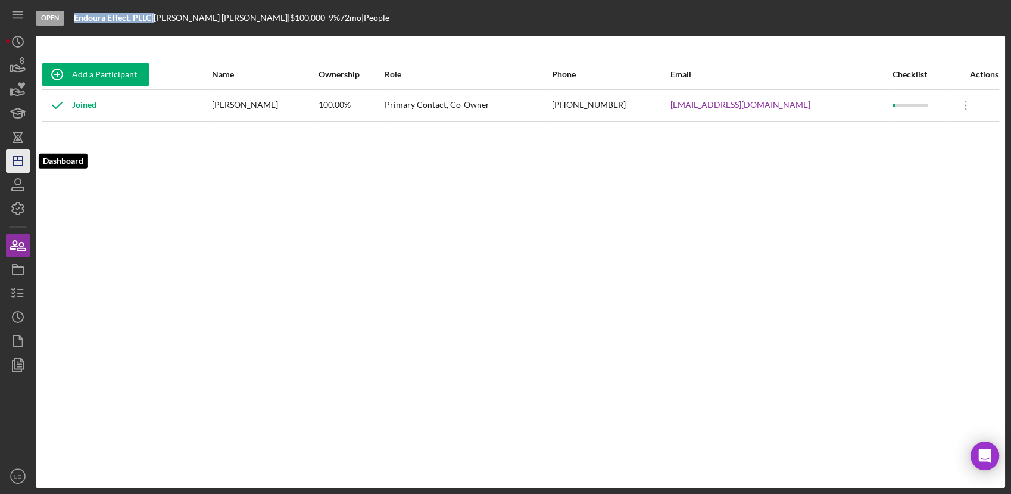
click at [13, 158] on polygon "button" at bounding box center [18, 161] width 10 height 10
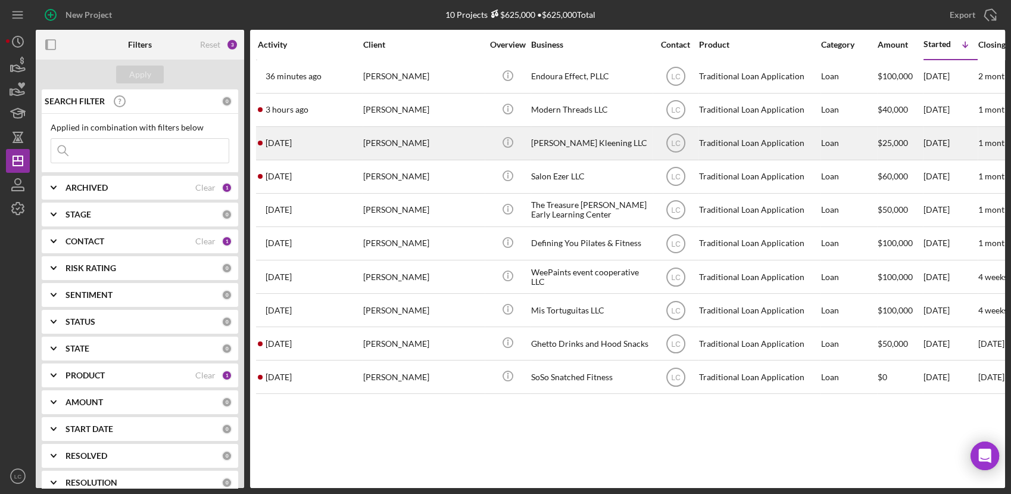
click at [470, 145] on div "[PERSON_NAME]" at bounding box center [422, 143] width 119 height 32
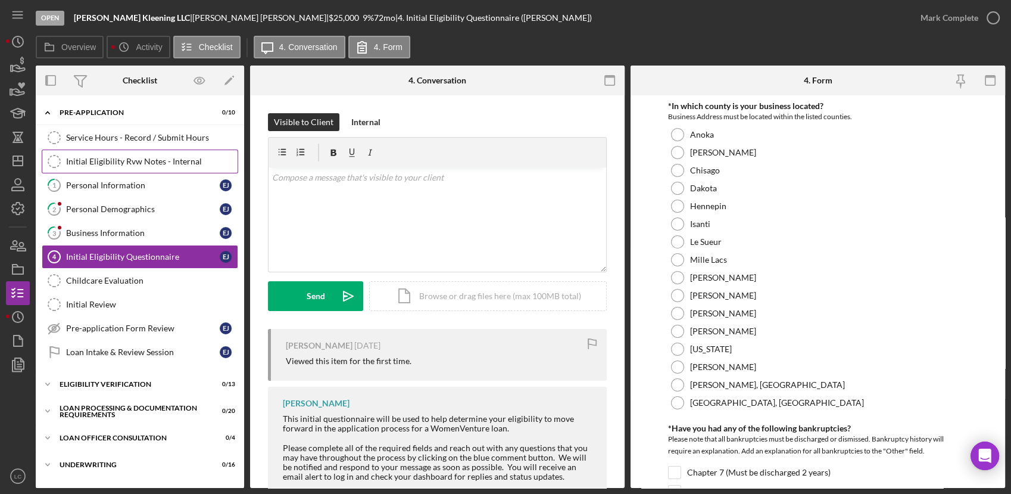
click at [120, 165] on div "Initial Eligibility Rvw Notes - Internal" at bounding box center [152, 162] width 172 height 10
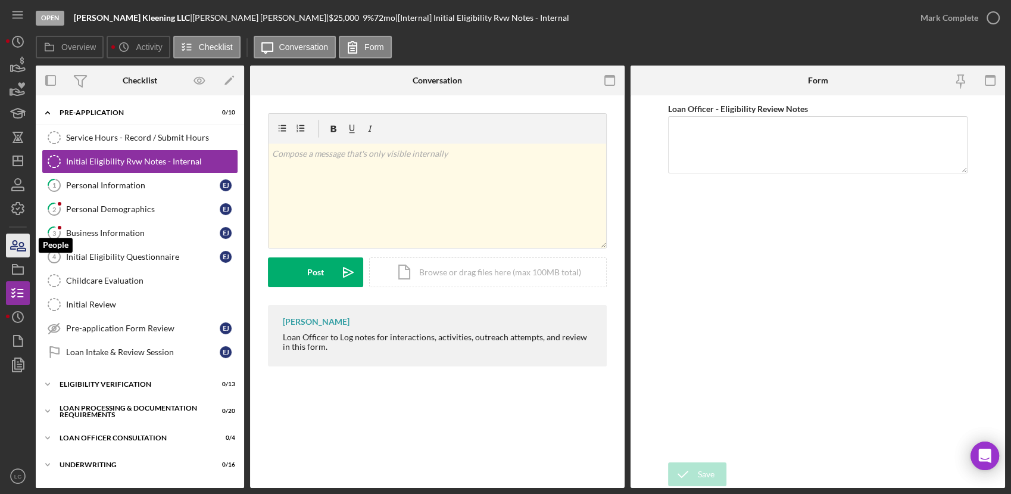
click at [10, 255] on icon "button" at bounding box center [18, 245] width 30 height 30
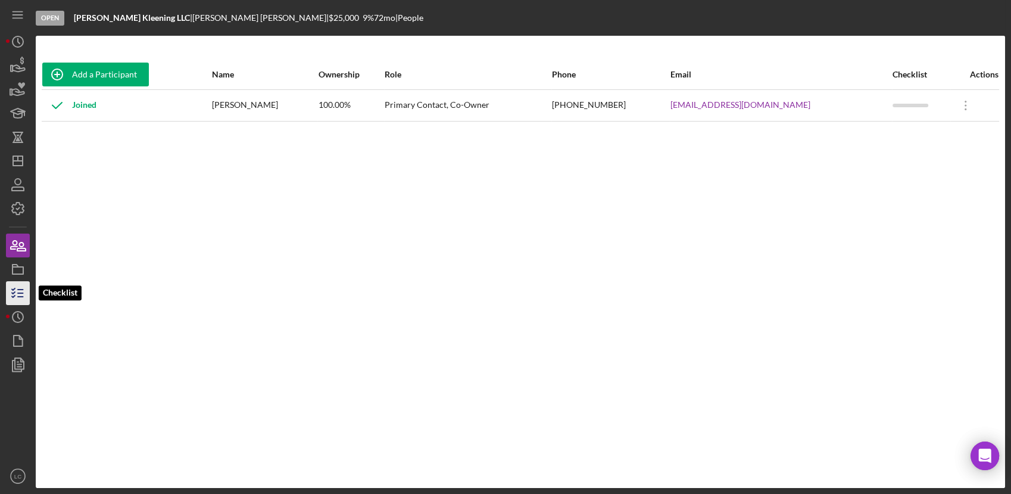
click at [7, 301] on icon "button" at bounding box center [18, 293] width 30 height 30
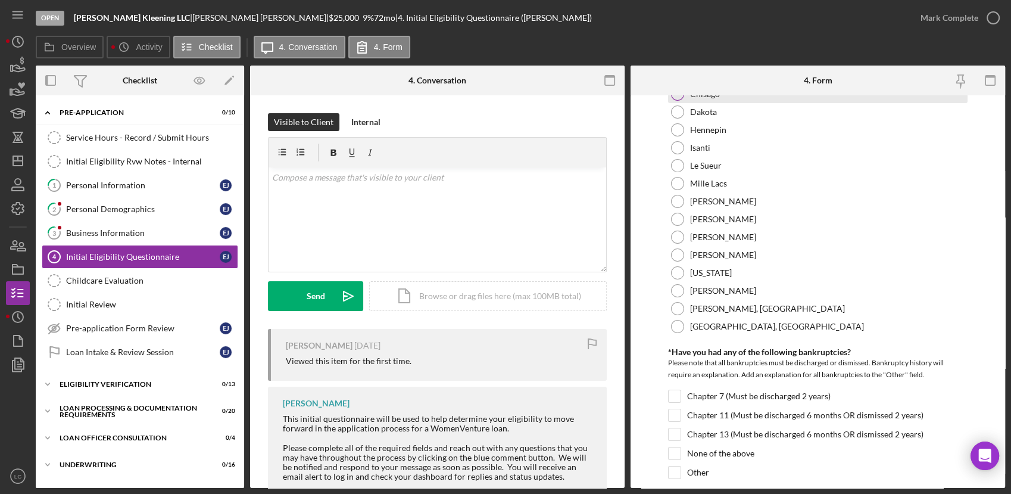
scroll to position [198, 0]
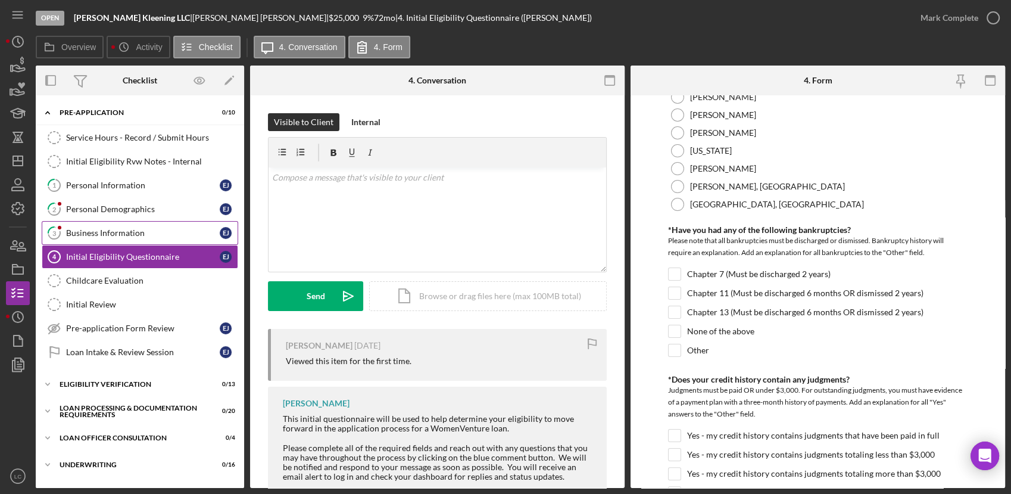
click at [149, 232] on div "Business Information" at bounding box center [143, 233] width 154 height 10
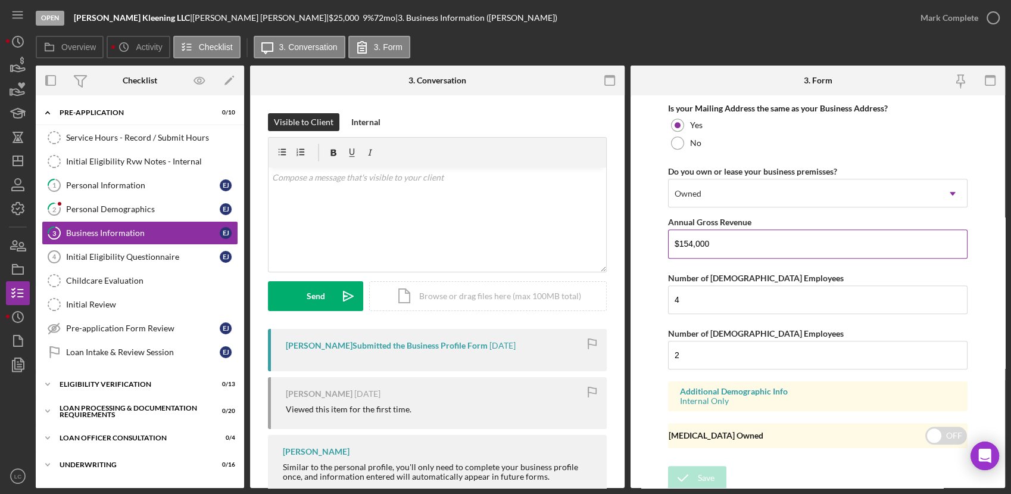
scroll to position [927, 0]
click at [126, 263] on link "Initial Eligibility Questionnaire 4 Initial Eligibility Questionnaire [PERSON_N…" at bounding box center [140, 257] width 197 height 24
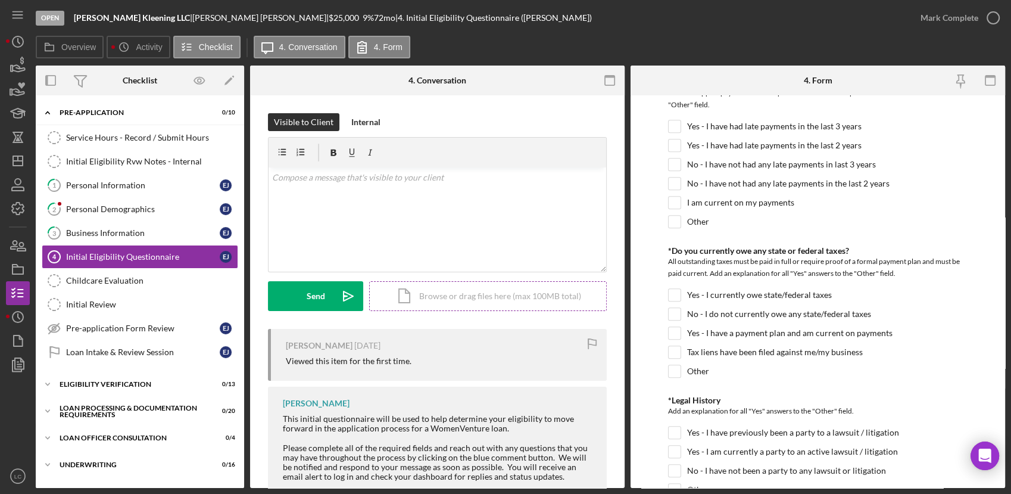
scroll to position [1124, 0]
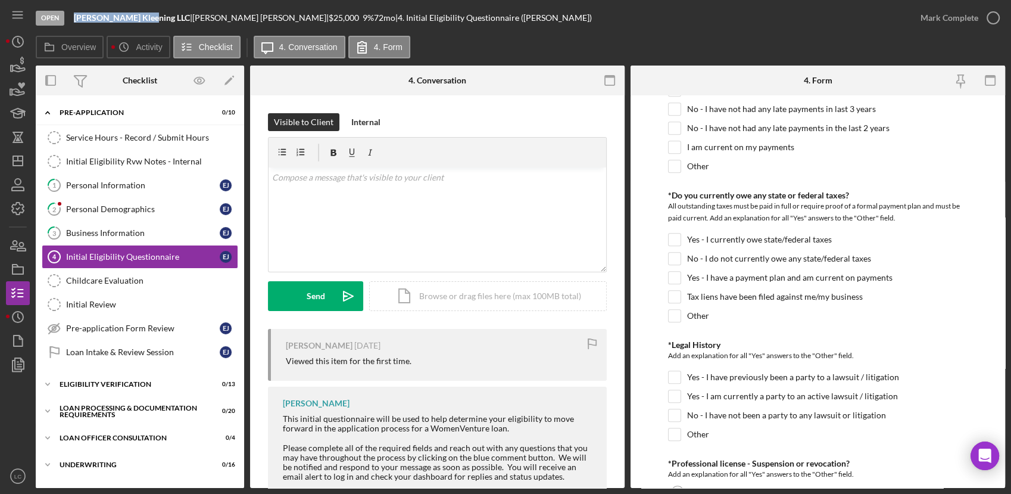
drag, startPoint x: 145, startPoint y: 17, endPoint x: 76, endPoint y: 18, distance: 68.5
click at [76, 18] on div "[PERSON_NAME] Kleening LLC |" at bounding box center [133, 18] width 119 height 10
copy b "[PERSON_NAME] Kleening LLC"
click at [257, 157] on div "Visible to Client Internal v Color teal Color pink Remove color Add row above A…" at bounding box center [437, 357] width 375 height 524
click at [11, 167] on icon "Icon/Dashboard" at bounding box center [18, 161] width 30 height 30
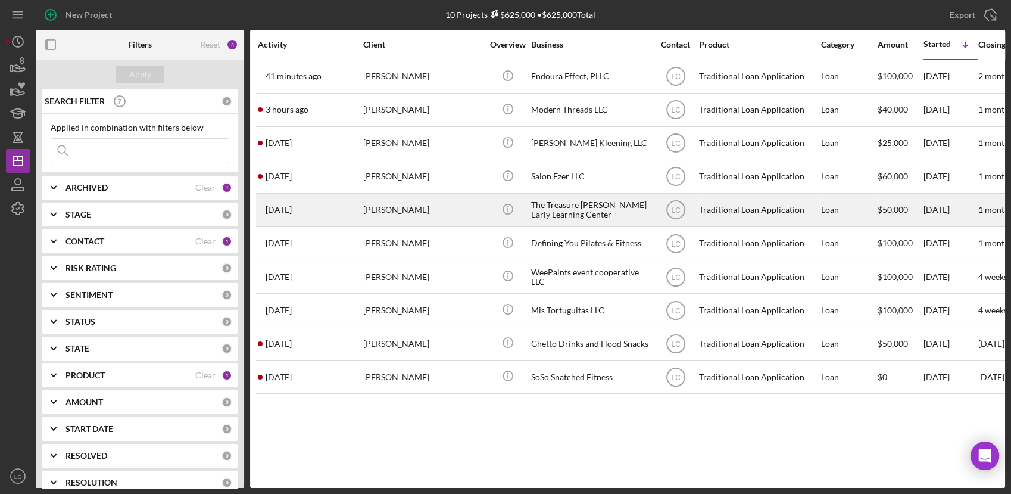
click at [447, 207] on div "[PERSON_NAME]" at bounding box center [422, 210] width 119 height 32
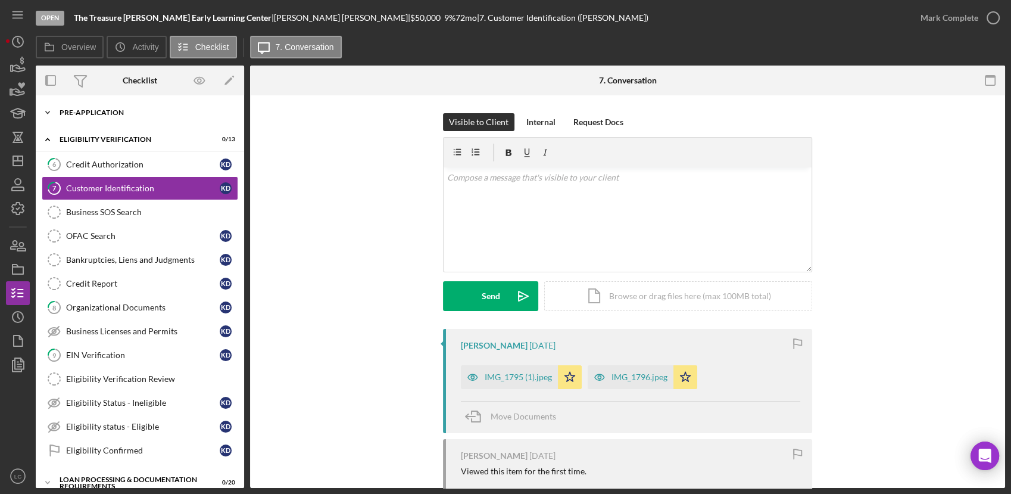
click at [47, 111] on icon "Icon/Expander" at bounding box center [48, 113] width 24 height 24
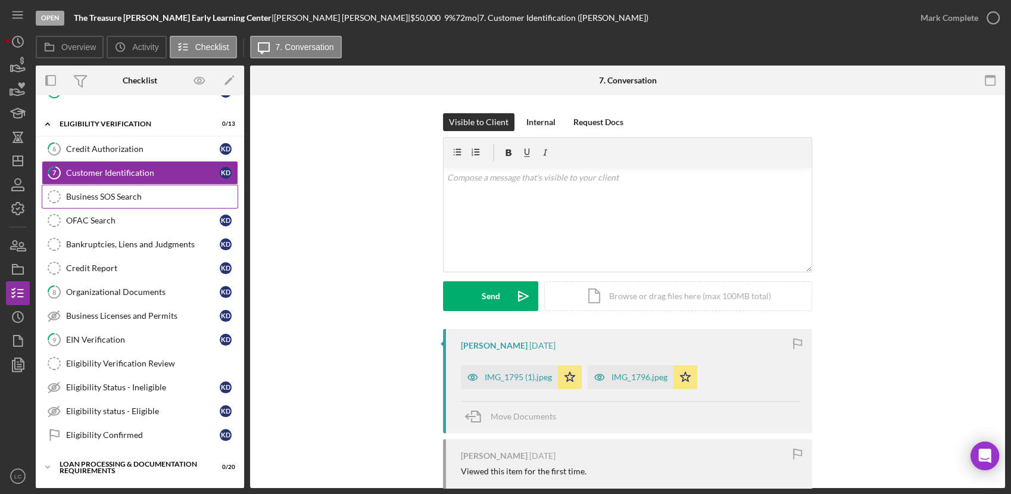
scroll to position [264, 0]
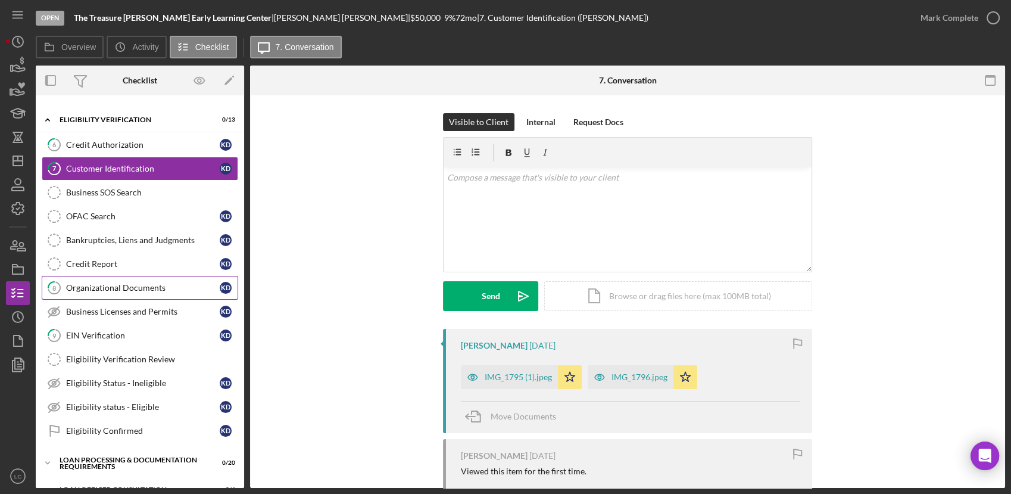
click at [111, 289] on div "Organizational Documents" at bounding box center [143, 288] width 154 height 10
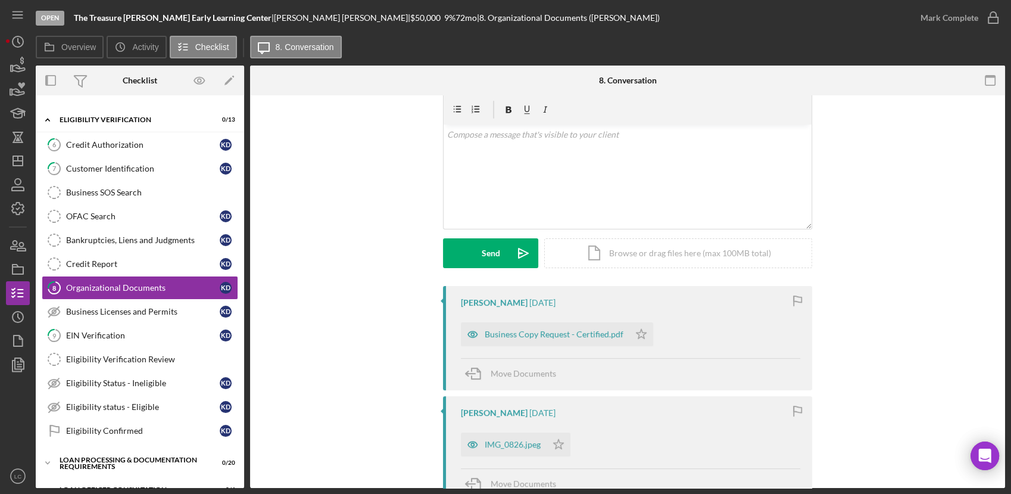
scroll to position [66, 0]
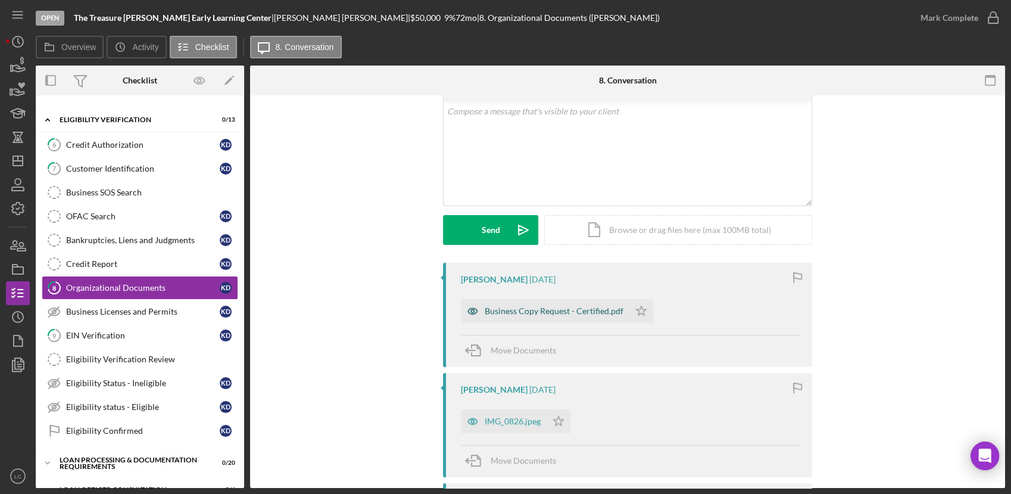
click at [568, 317] on div "Business Copy Request - Certified.pdf" at bounding box center [545, 311] width 169 height 24
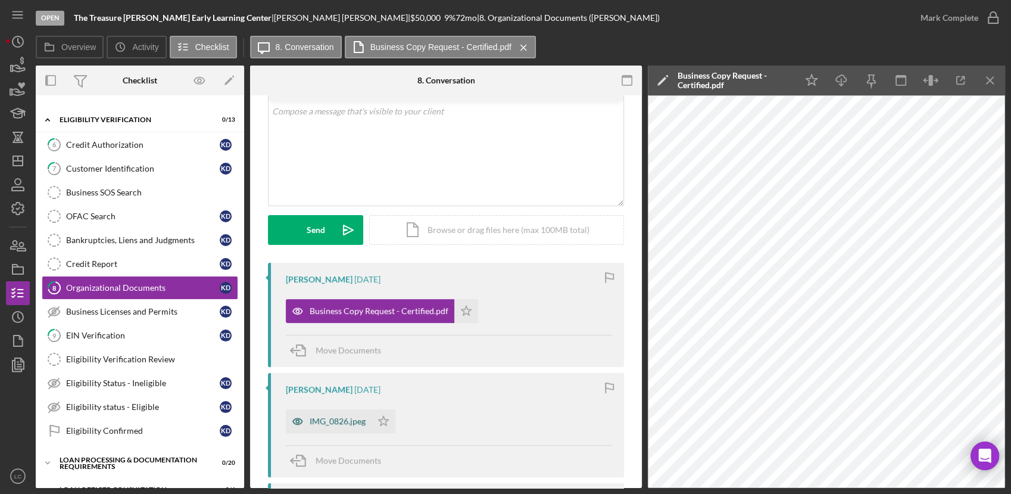
click at [305, 415] on icon "button" at bounding box center [298, 421] width 24 height 24
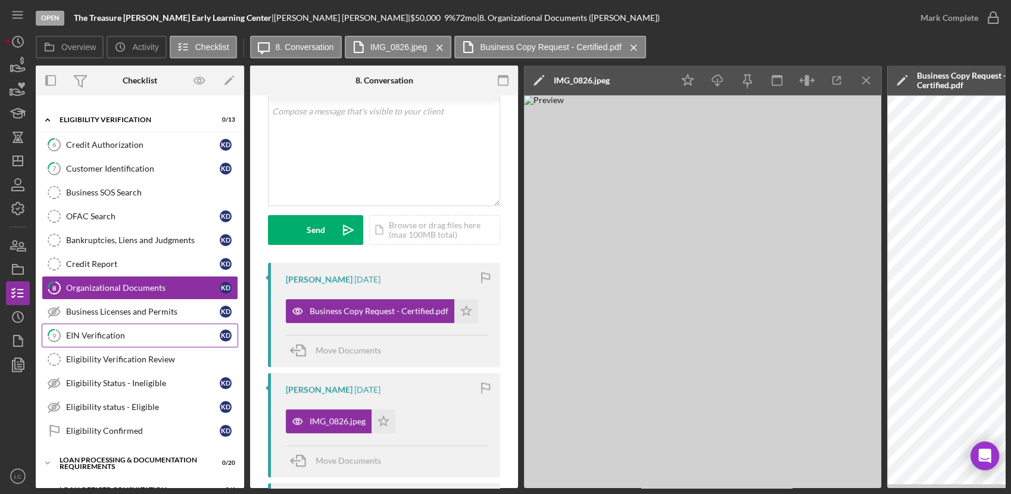
click at [125, 332] on div "EIN Verification" at bounding box center [143, 335] width 154 height 10
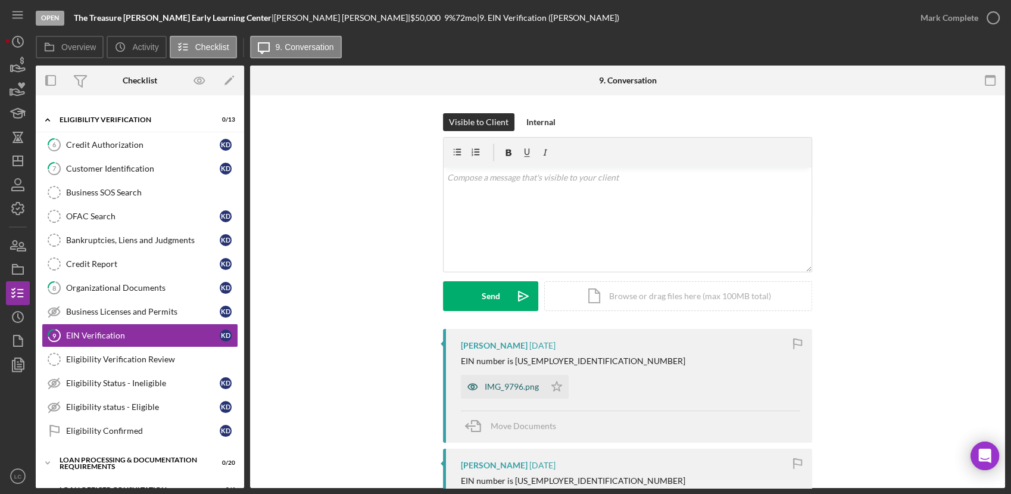
click at [506, 388] on div "IMG_9796.png" at bounding box center [512, 387] width 54 height 10
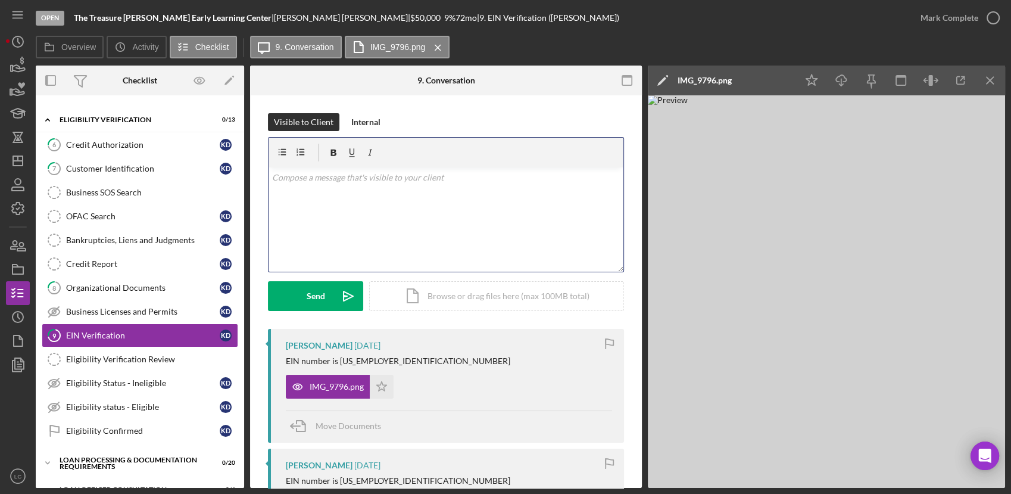
click at [373, 223] on div "v Color teal Color pink Remove color Add row above Add row below Add column bef…" at bounding box center [446, 219] width 355 height 104
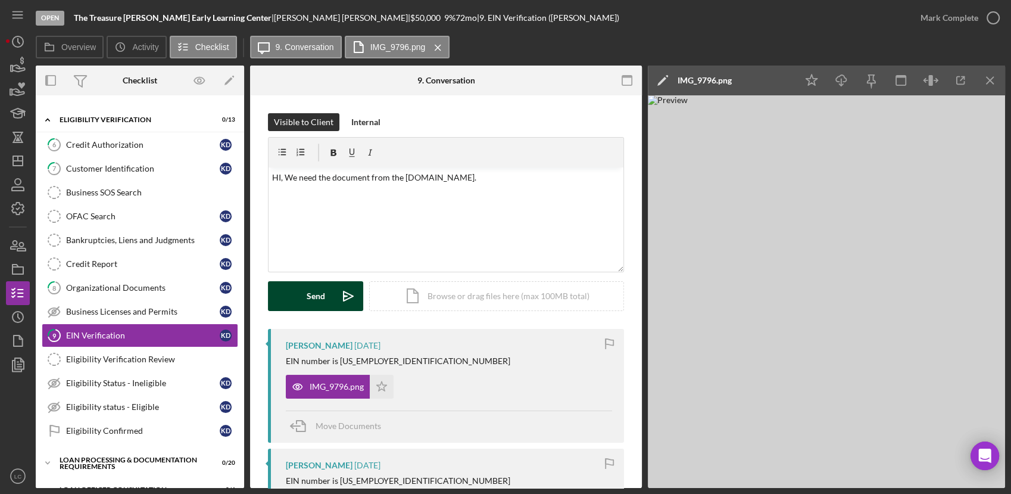
click at [300, 295] on button "Send Icon/icon-invite-send" at bounding box center [315, 296] width 95 height 30
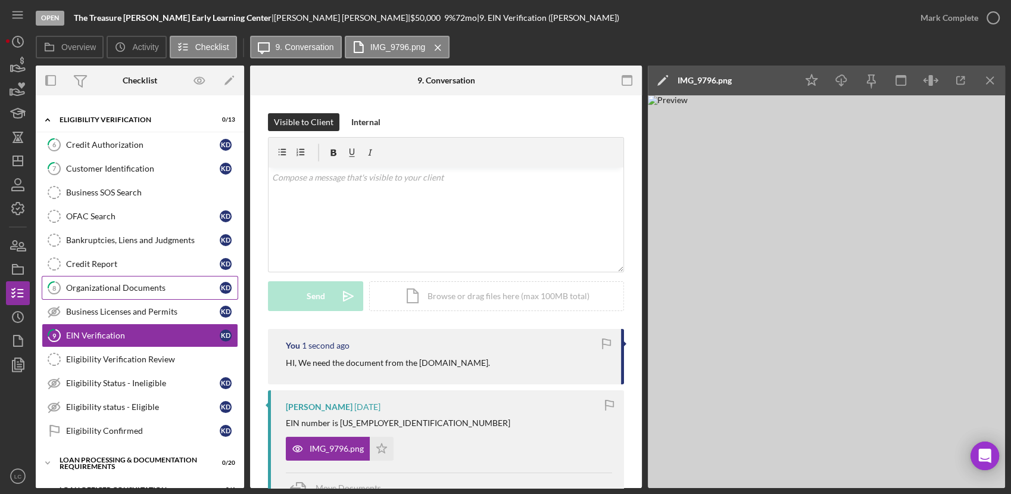
click at [94, 283] on div "Organizational Documents" at bounding box center [143, 288] width 154 height 10
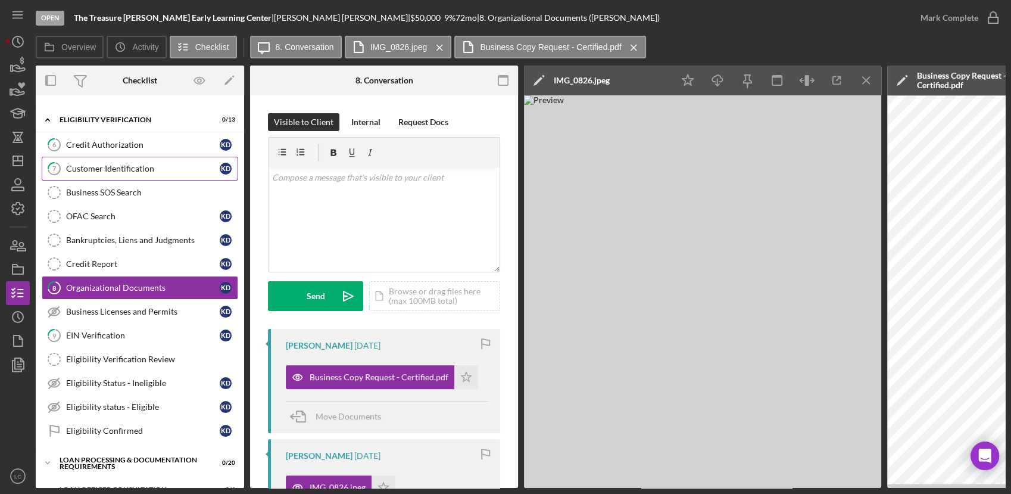
click at [78, 169] on div "Customer Identification" at bounding box center [143, 169] width 154 height 10
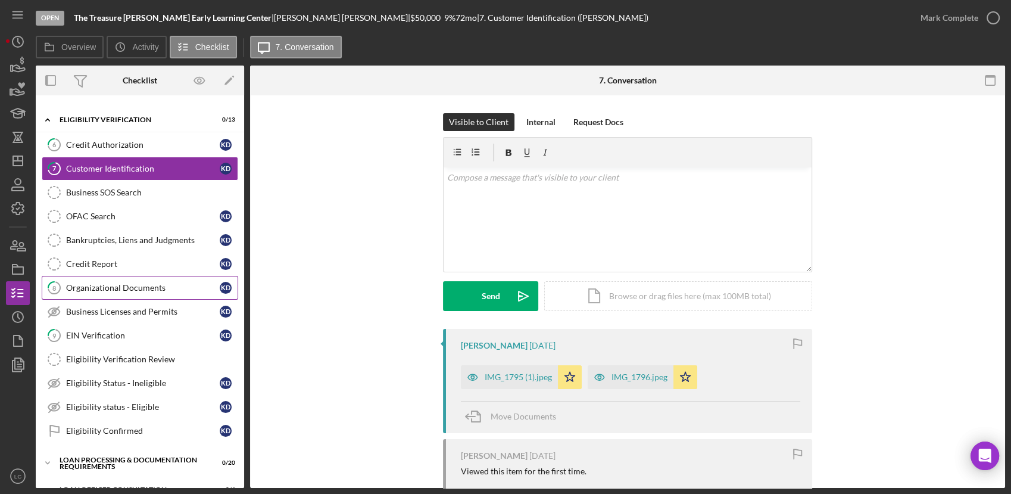
click at [113, 283] on div "Organizational Documents" at bounding box center [143, 288] width 154 height 10
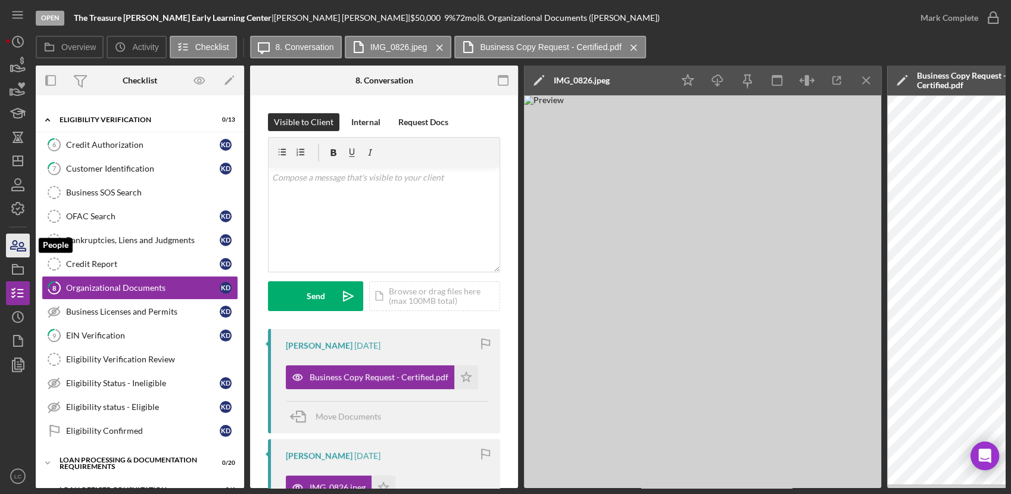
click at [18, 242] on icon "button" at bounding box center [18, 245] width 30 height 30
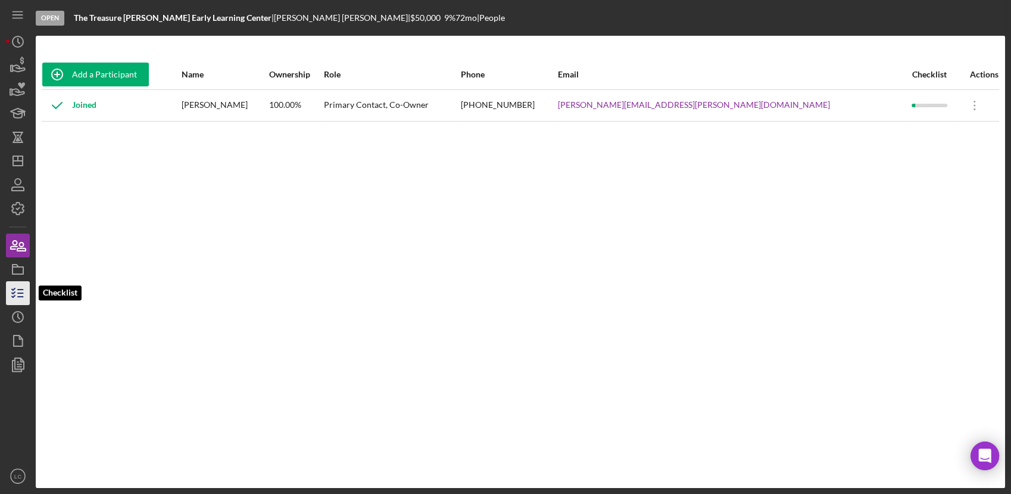
click at [18, 284] on icon "button" at bounding box center [18, 293] width 30 height 30
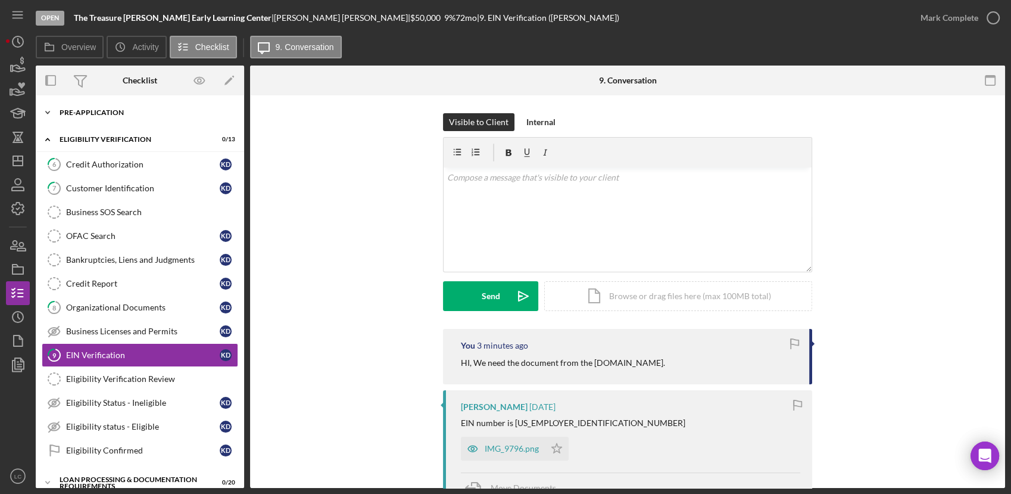
click at [52, 113] on icon "Icon/Expander" at bounding box center [48, 113] width 24 height 24
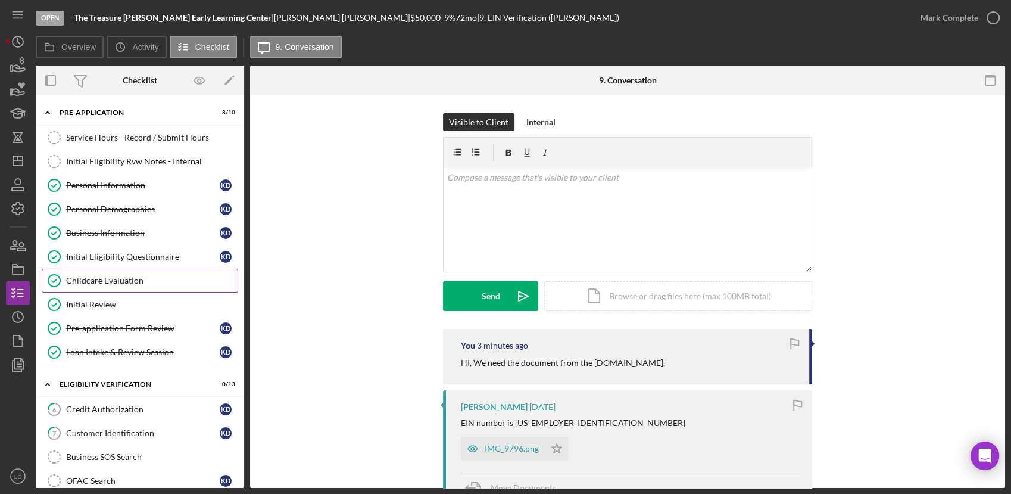
click at [111, 283] on div "Childcare Evaluation" at bounding box center [152, 281] width 172 height 10
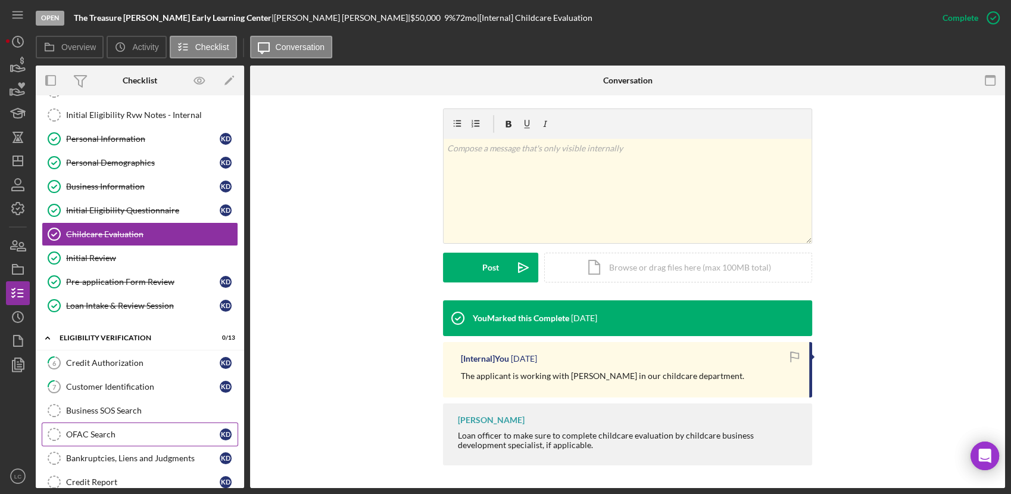
scroll to position [66, 0]
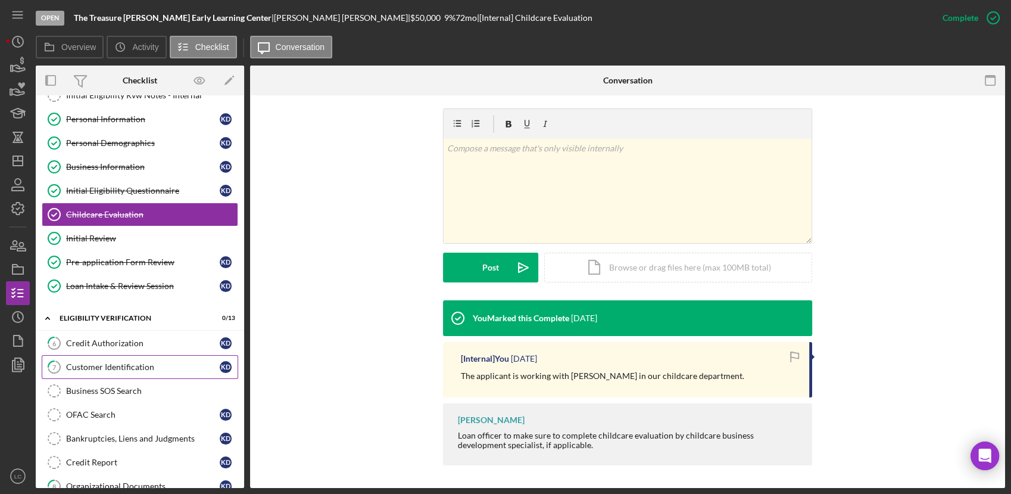
click at [88, 362] on div "Customer Identification" at bounding box center [143, 367] width 154 height 10
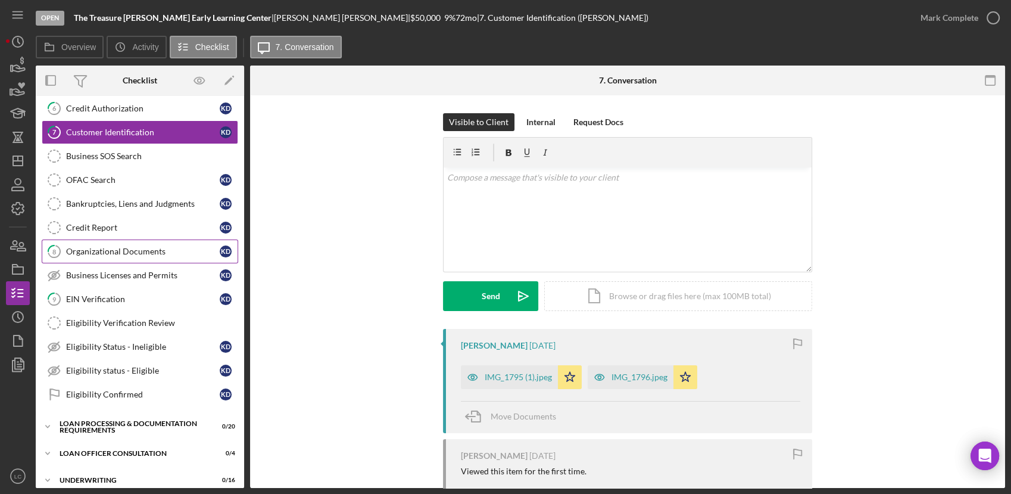
scroll to position [330, 0]
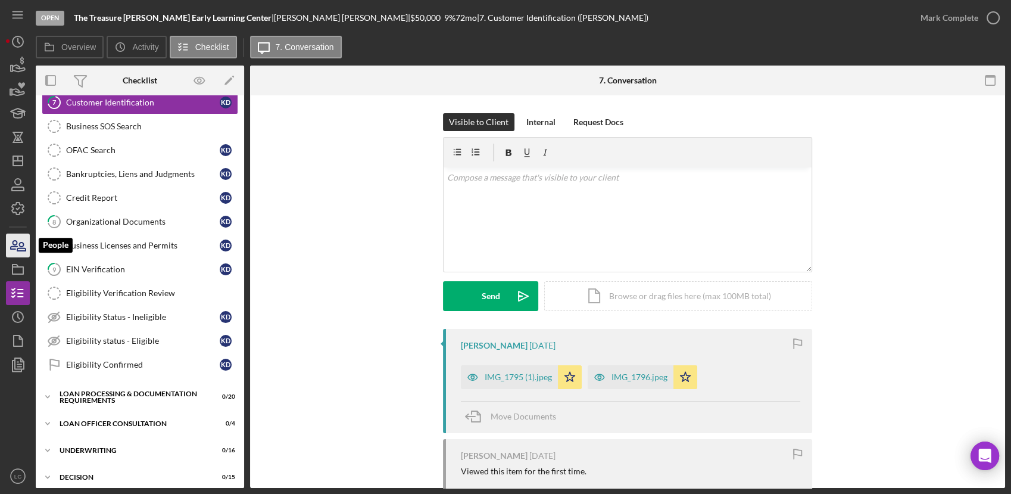
click at [20, 248] on icon "button" at bounding box center [21, 246] width 8 height 8
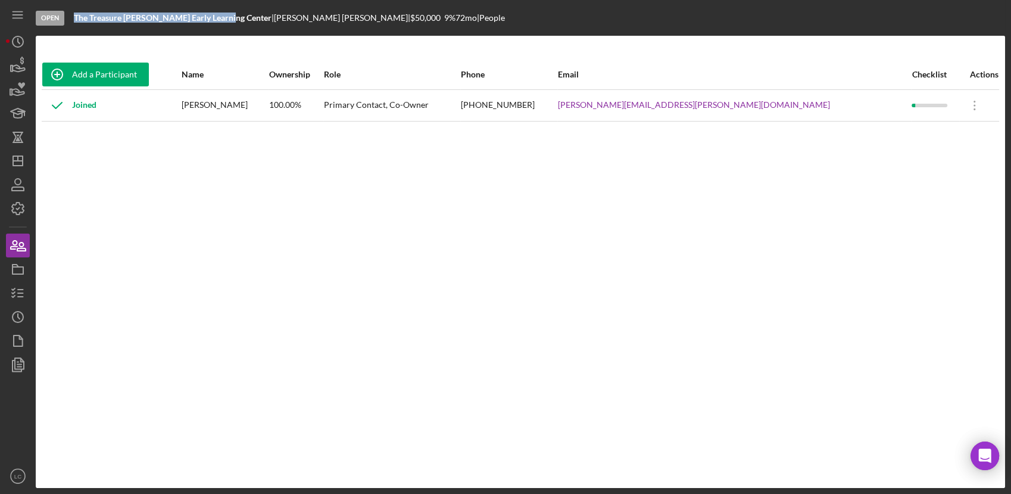
drag, startPoint x: 224, startPoint y: 21, endPoint x: 75, endPoint y: 21, distance: 148.9
click at [75, 21] on b "The Treasure [PERSON_NAME] Early Learning Center" at bounding box center [173, 18] width 198 height 10
copy b "The Treasure [PERSON_NAME] Early Learning Center"
